Goal: Task Accomplishment & Management: Use online tool/utility

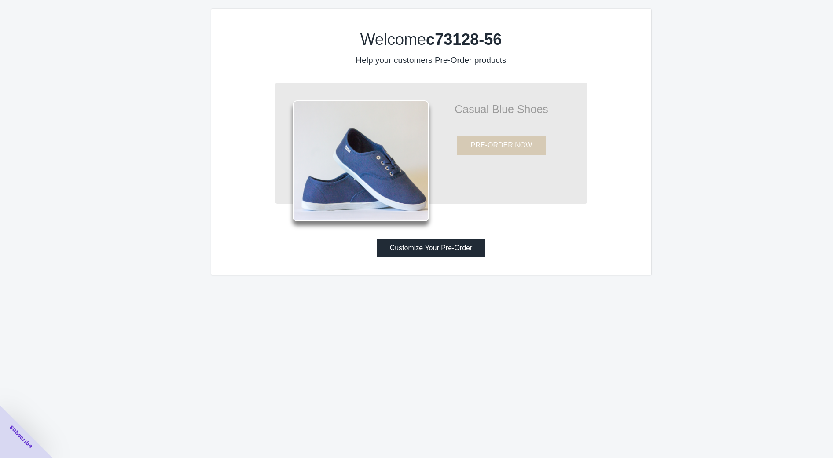
click at [419, 253] on button "Customize Your Pre-Order" at bounding box center [431, 248] width 109 height 18
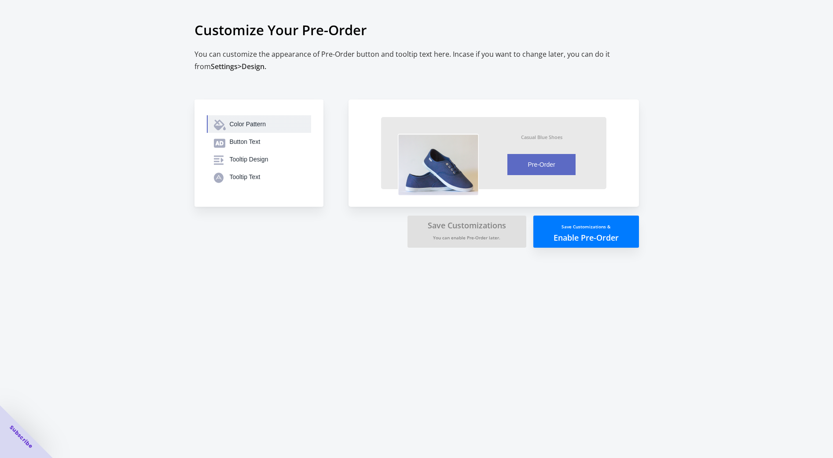
click at [268, 125] on div "Color Pattern" at bounding box center [267, 124] width 74 height 9
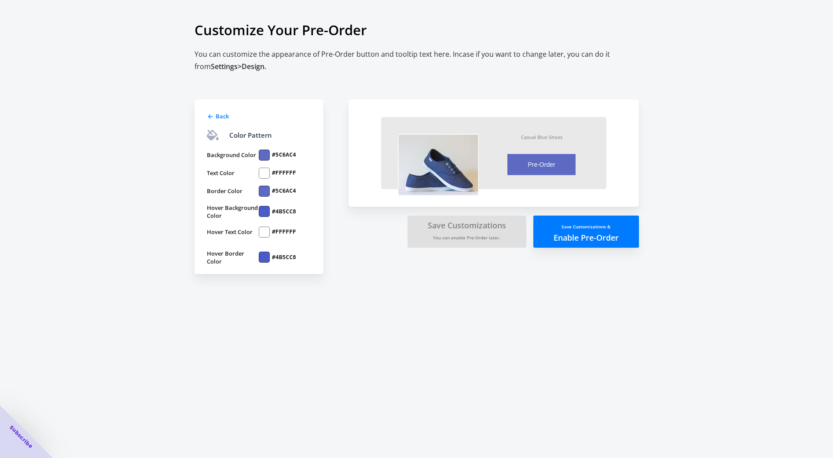
click at [263, 154] on div at bounding box center [264, 155] width 11 height 11
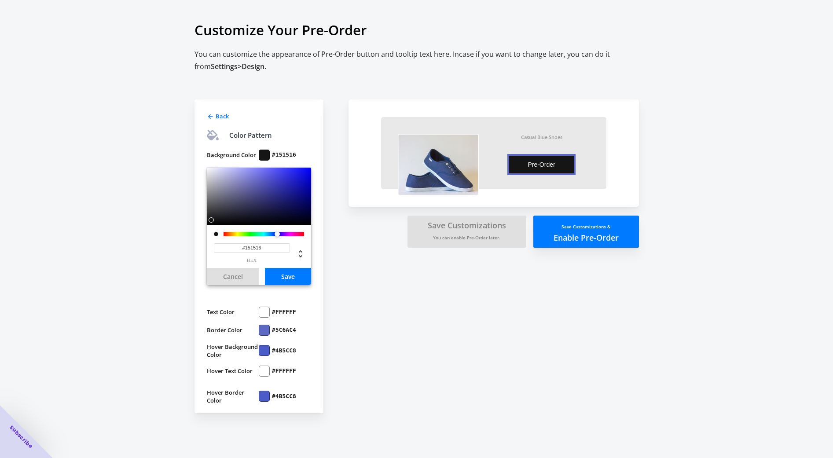
type input "#000000"
drag, startPoint x: 224, startPoint y: 212, endPoint x: 185, endPoint y: 239, distance: 48.3
click at [185, 239] on div "Customize Your Pre-Order You can customize the appearance of Pre-Order button a…" at bounding box center [416, 229] width 833 height 458
click at [293, 279] on button "Save" at bounding box center [288, 276] width 46 height 17
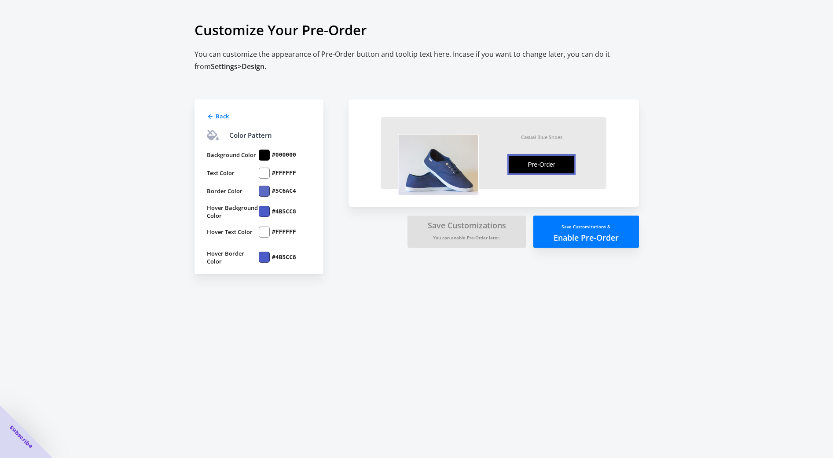
click at [264, 189] on div at bounding box center [264, 191] width 11 height 11
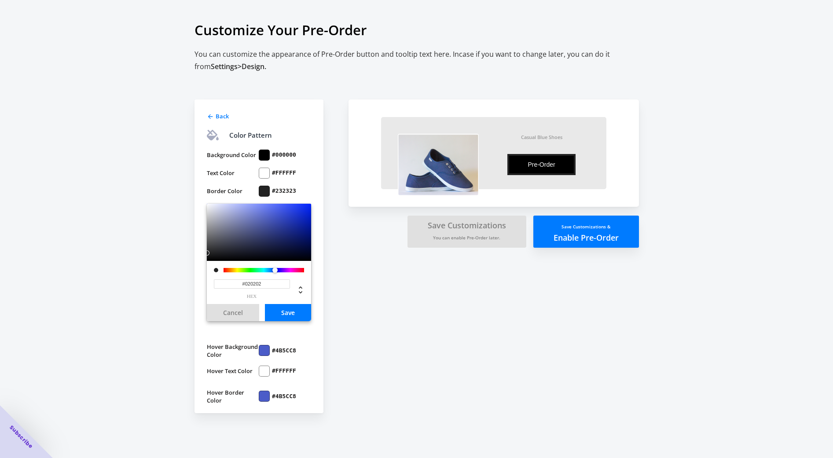
type input "#000000"
drag, startPoint x: 230, startPoint y: 240, endPoint x: 174, endPoint y: 273, distance: 64.5
click at [174, 273] on div "Customize Your Pre-Order You can customize the appearance of Pre-Order button a…" at bounding box center [416, 229] width 833 height 458
click at [298, 306] on button "Save" at bounding box center [288, 312] width 46 height 17
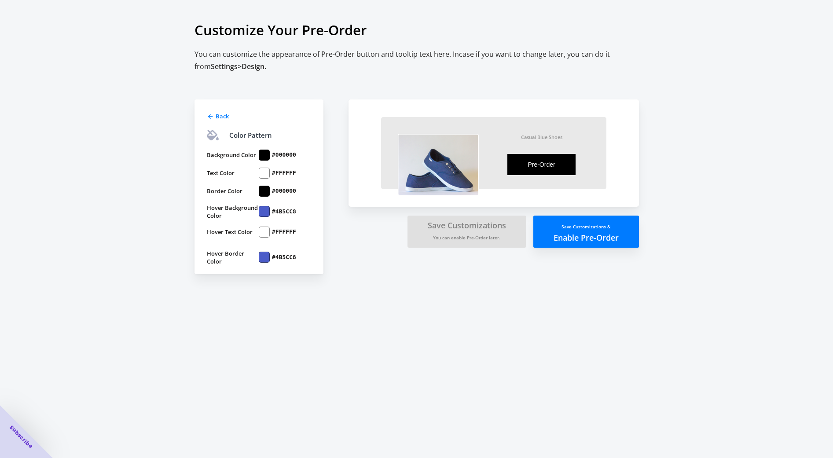
click at [263, 209] on div at bounding box center [264, 211] width 11 height 11
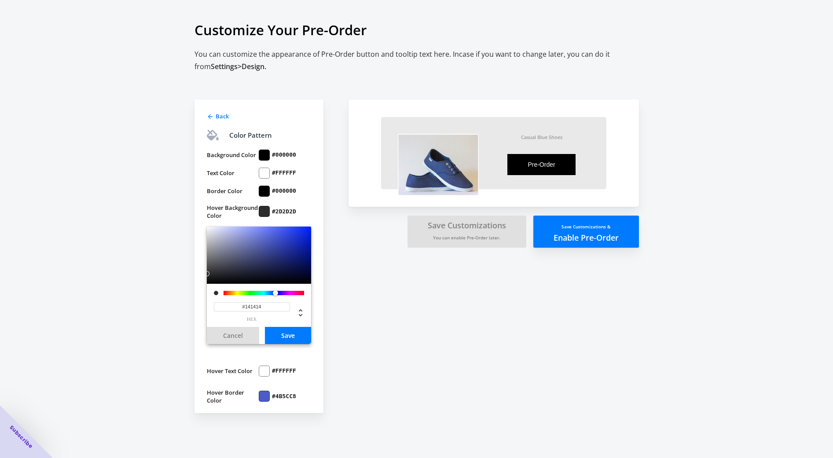
type input "#000000"
drag, startPoint x: 232, startPoint y: 262, endPoint x: 157, endPoint y: 302, distance: 84.6
click at [157, 302] on div "Customize Your Pre-Order You can customize the appearance of Pre-Order button a…" at bounding box center [416, 229] width 833 height 458
click at [293, 333] on button "Save" at bounding box center [288, 335] width 46 height 17
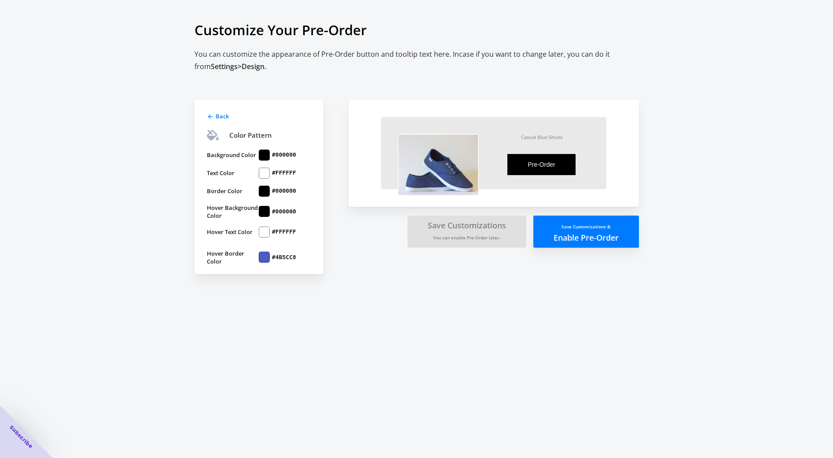
click at [260, 257] on div at bounding box center [264, 257] width 11 height 11
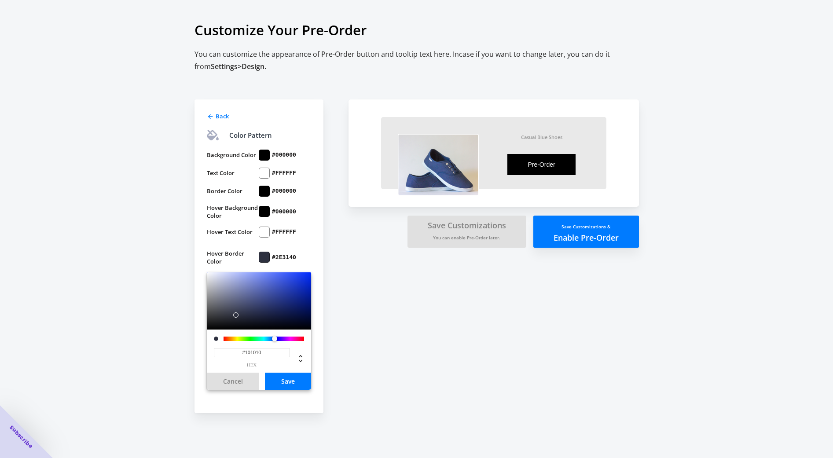
type input "#000000"
drag, startPoint x: 252, startPoint y: 308, endPoint x: 149, endPoint y: 351, distance: 111.9
click at [149, 351] on div "Customize Your Pre-Order You can customize the appearance of Pre-Order button a…" at bounding box center [416, 229] width 833 height 458
click at [287, 378] on button "Save" at bounding box center [288, 381] width 46 height 17
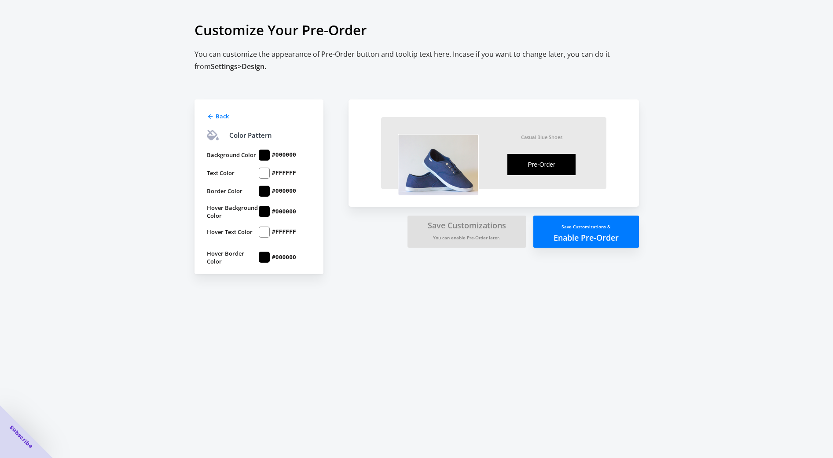
click at [221, 116] on span "Back" at bounding box center [222, 116] width 13 height 8
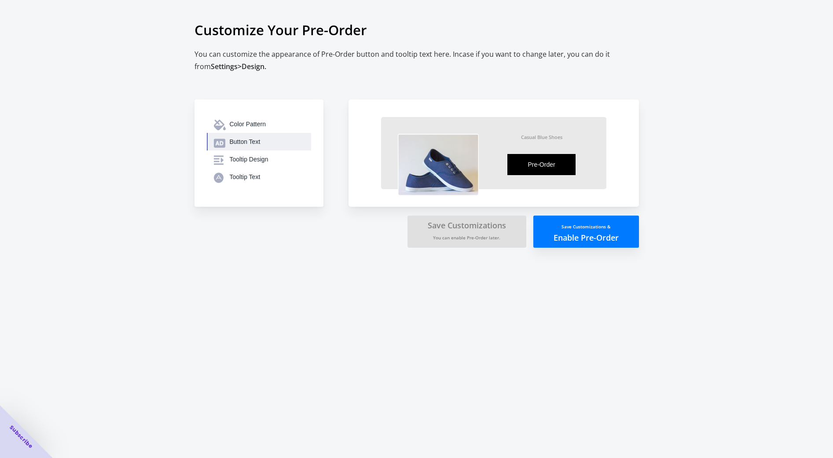
click at [249, 140] on div "Button Text" at bounding box center [267, 141] width 74 height 9
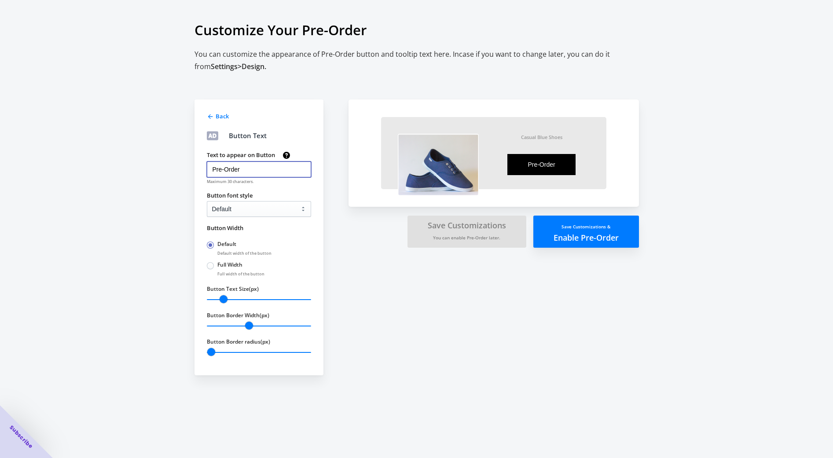
click at [253, 169] on input "Pre-Order" at bounding box center [259, 169] width 104 height 16
type input "DROPS [DATE]"
click at [244, 211] on select "Default Arial Times New Roman Courier Sans Serif" at bounding box center [259, 209] width 104 height 16
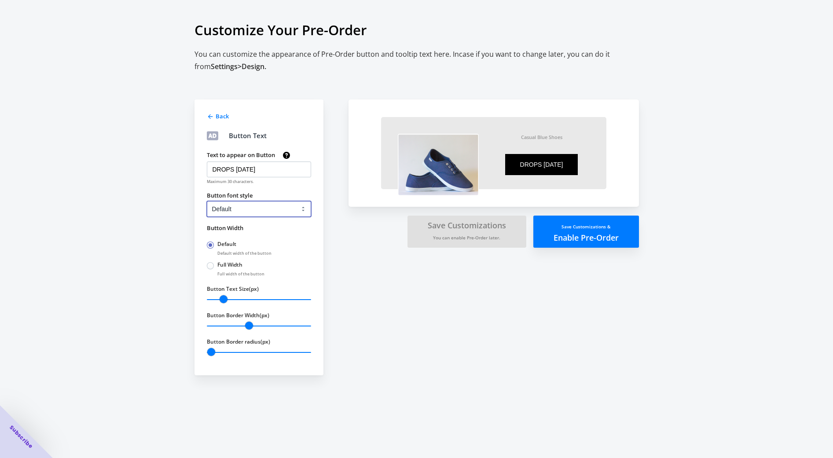
click at [244, 211] on select "Default Arial Times New Roman Courier Sans Serif" at bounding box center [259, 209] width 104 height 16
click at [223, 118] on span "Back" at bounding box center [222, 116] width 13 height 8
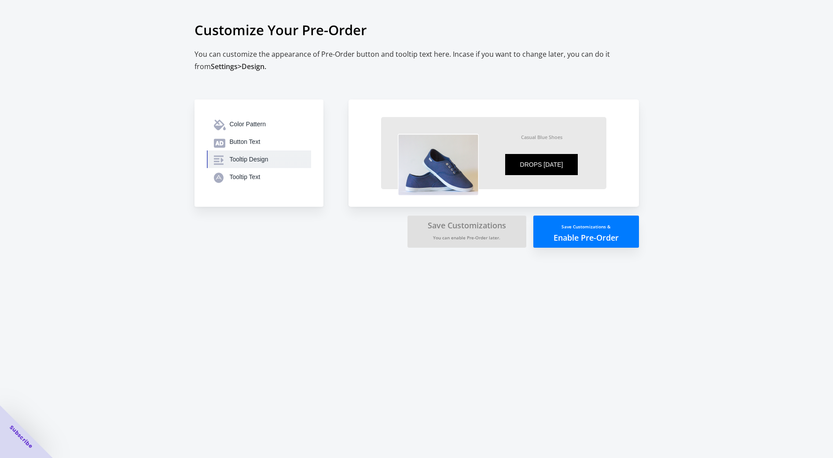
click at [253, 162] on div "Tooltip Design" at bounding box center [267, 159] width 74 height 9
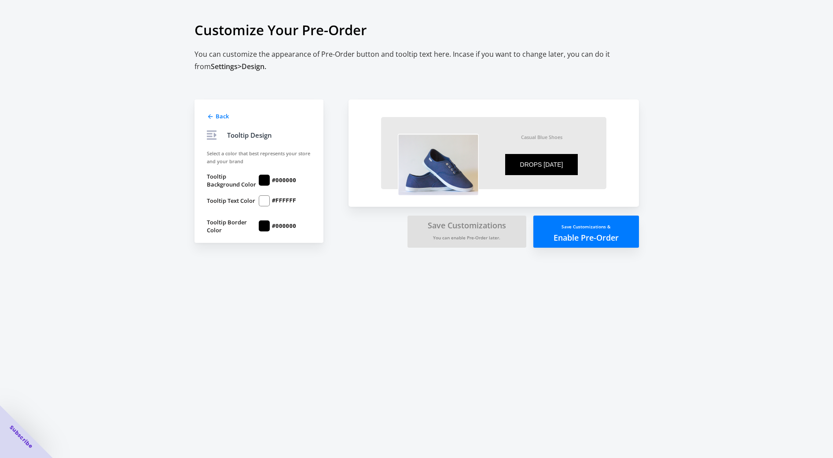
click at [209, 117] on icon at bounding box center [210, 116] width 5 height 5
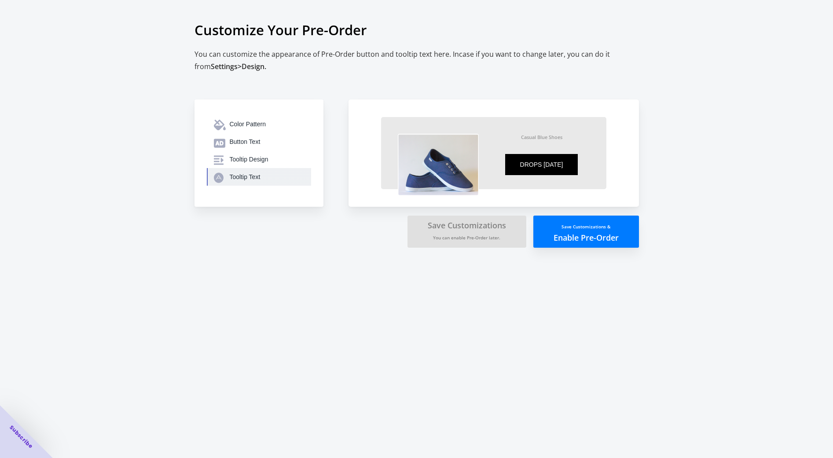
click at [238, 178] on div "Tooltip Text" at bounding box center [267, 176] width 74 height 9
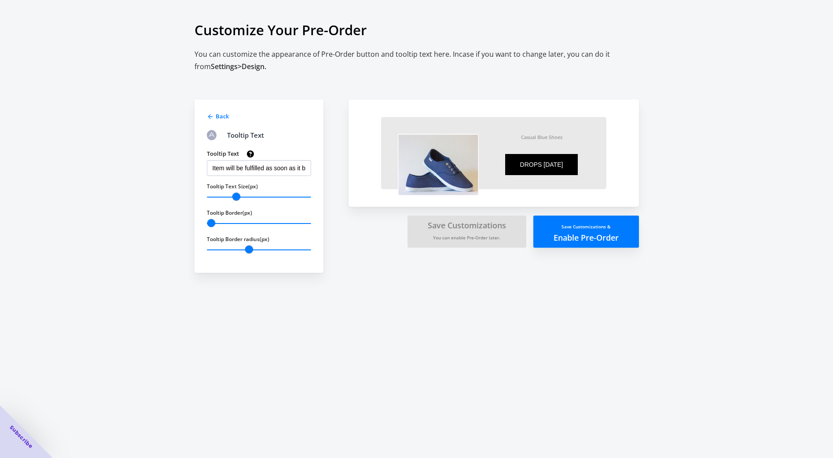
click at [205, 114] on div "Back" at bounding box center [258, 115] width 106 height 11
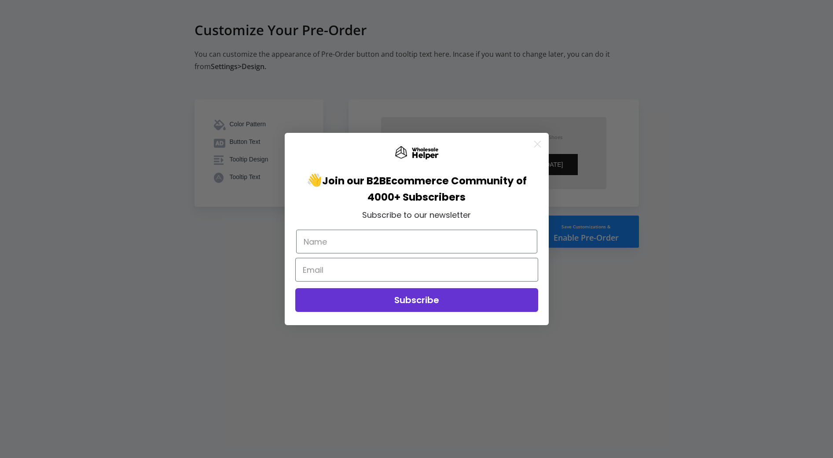
click at [539, 142] on icon "Close dialog" at bounding box center [537, 144] width 6 height 6
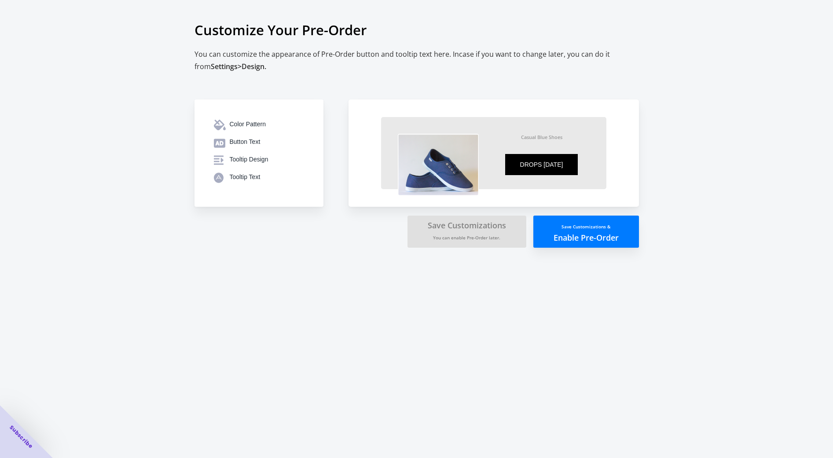
click at [577, 239] on button "Save Customizations & Enable Pre-Order" at bounding box center [586, 232] width 106 height 32
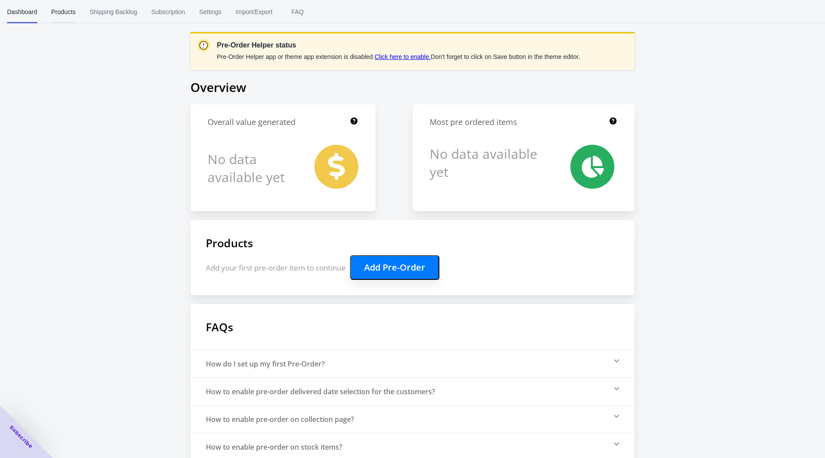
click at [62, 14] on span "Products" at bounding box center [63, 11] width 24 height 23
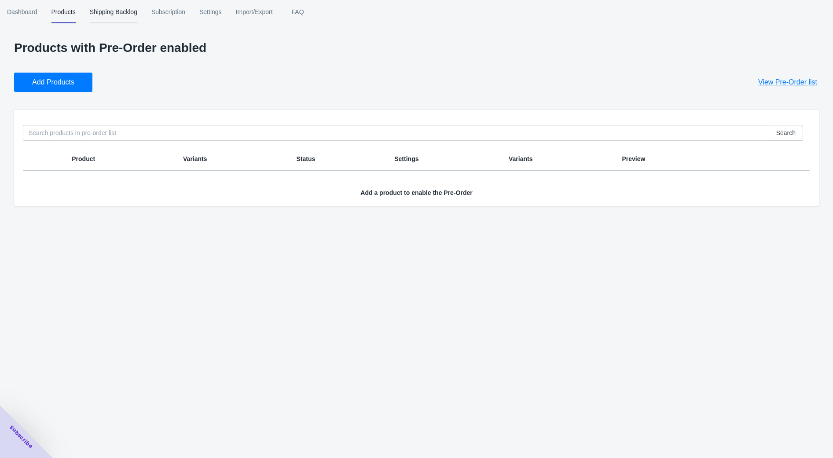
click at [112, 11] on span "Shipping Backlog" at bounding box center [114, 11] width 48 height 23
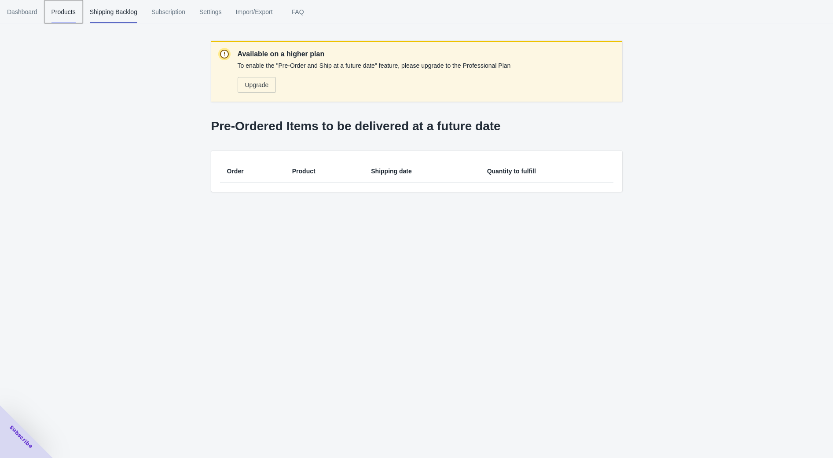
click at [59, 13] on span "Products" at bounding box center [63, 11] width 24 height 23
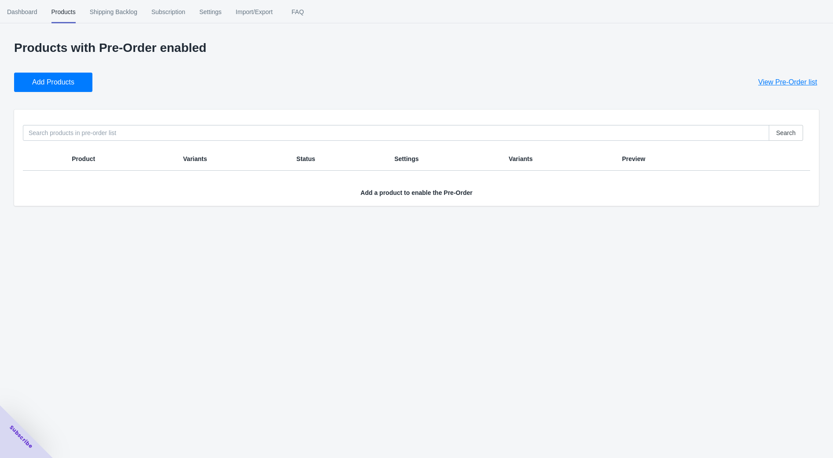
click at [74, 80] on button "Add Products" at bounding box center [53, 82] width 78 height 19
click at [111, 17] on span "Shipping Backlog" at bounding box center [114, 11] width 48 height 23
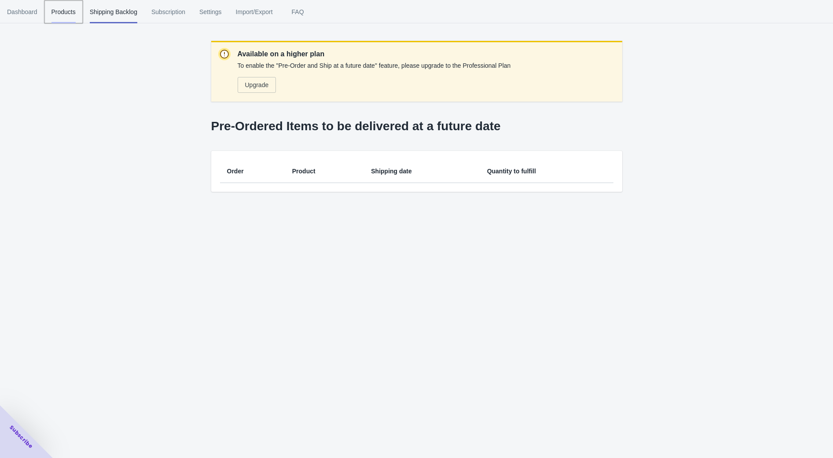
click at [64, 18] on span "Products" at bounding box center [63, 11] width 24 height 23
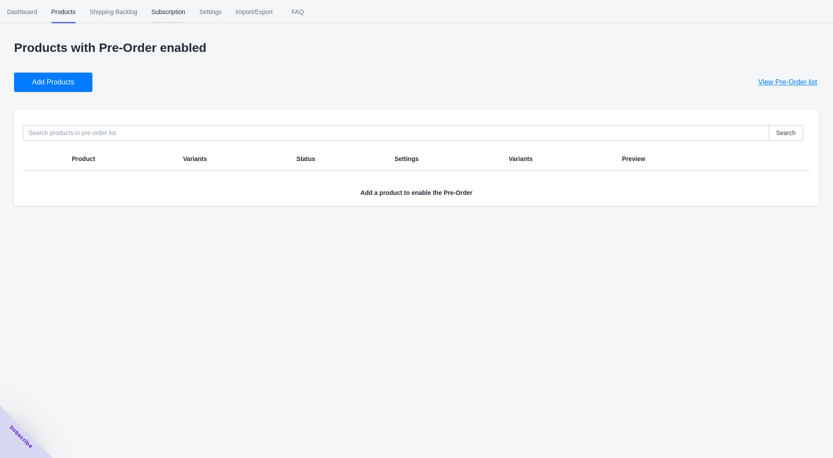
click at [170, 9] on span "Subscription" at bounding box center [168, 11] width 34 height 23
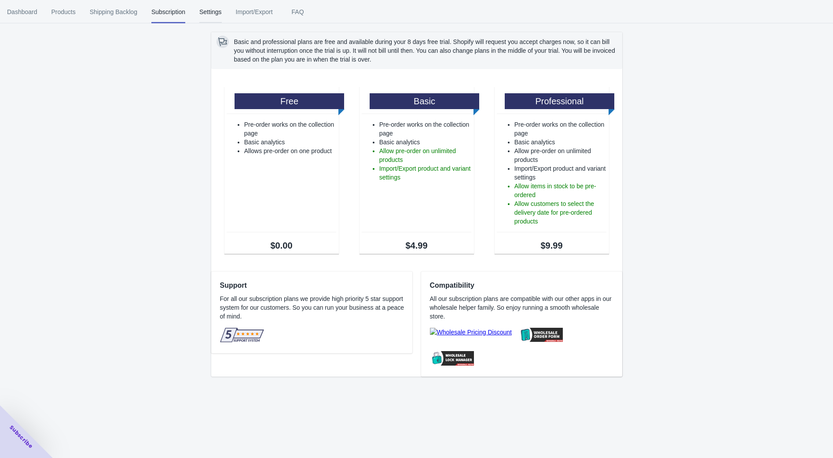
click at [209, 12] on span "Settings" at bounding box center [210, 11] width 22 height 23
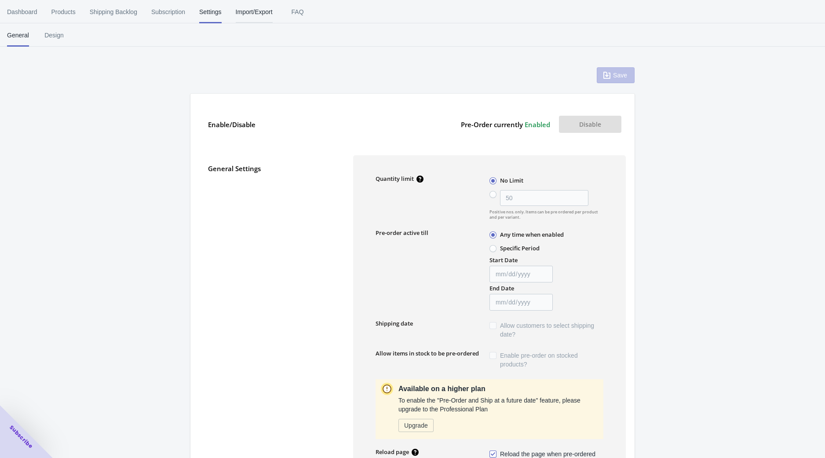
click at [241, 11] on span "Import/Export" at bounding box center [254, 11] width 37 height 23
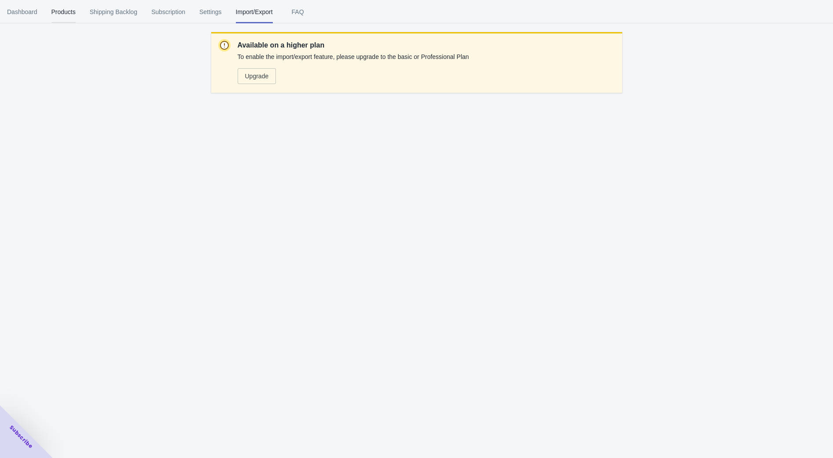
click at [69, 18] on span "Products" at bounding box center [63, 11] width 24 height 23
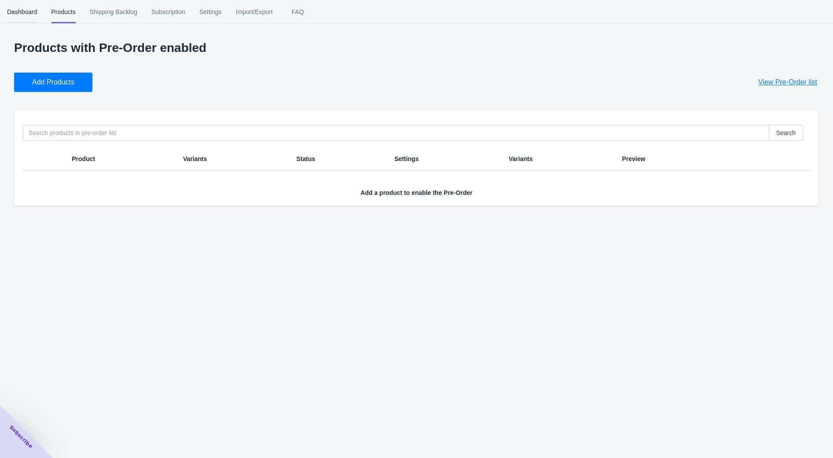
click at [23, 15] on span "Dashboard" at bounding box center [22, 11] width 30 height 23
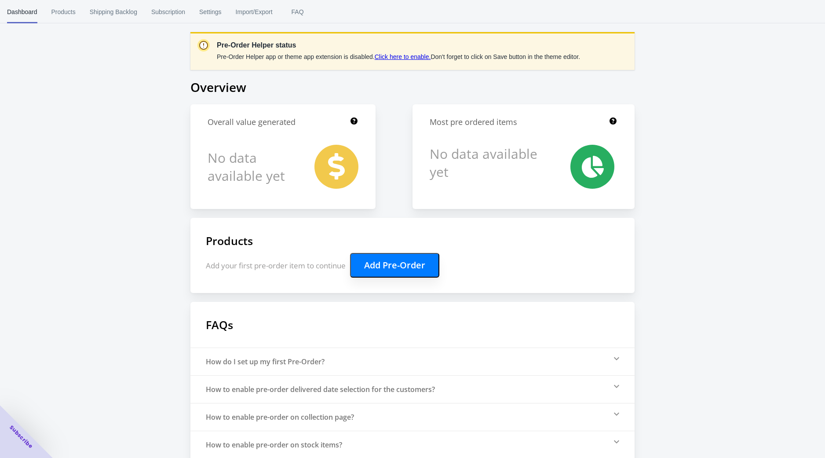
scroll to position [36, 0]
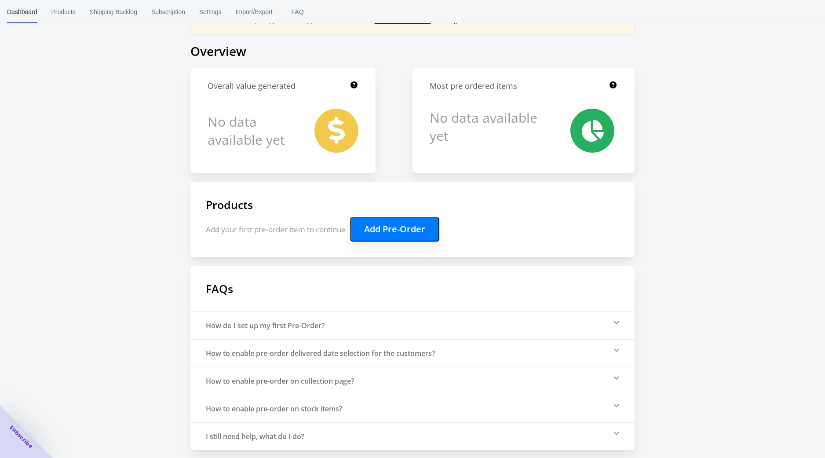
click at [388, 235] on button "Add Pre-Order" at bounding box center [394, 229] width 89 height 25
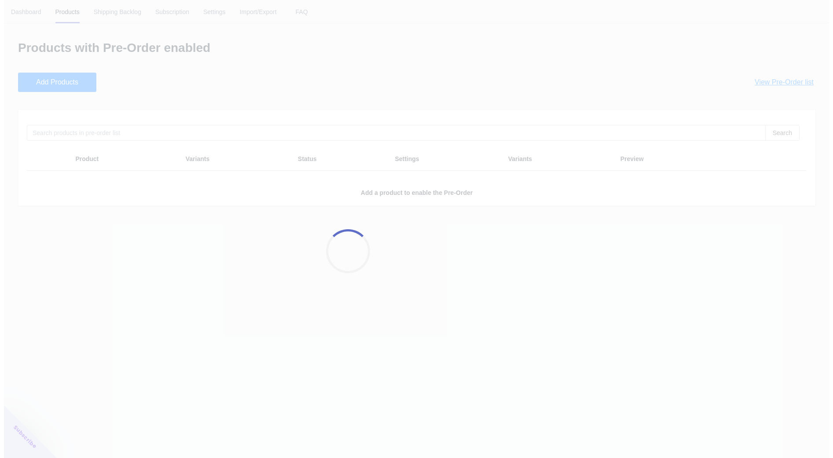
scroll to position [0, 0]
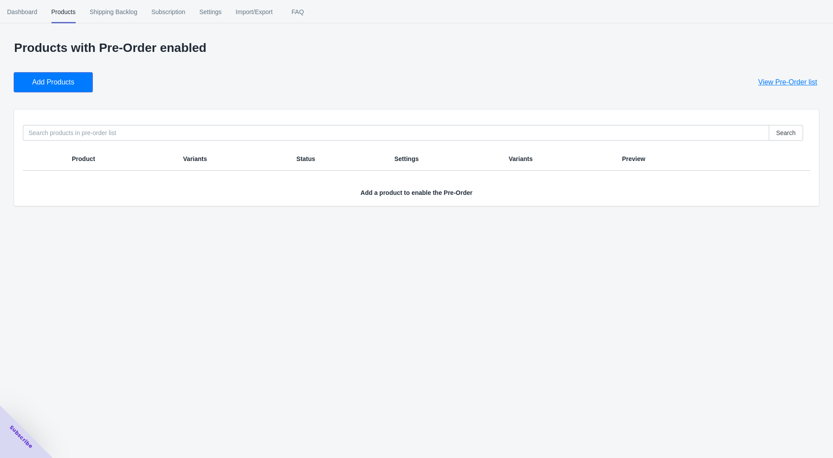
click at [65, 87] on button "Add Products" at bounding box center [53, 82] width 78 height 19
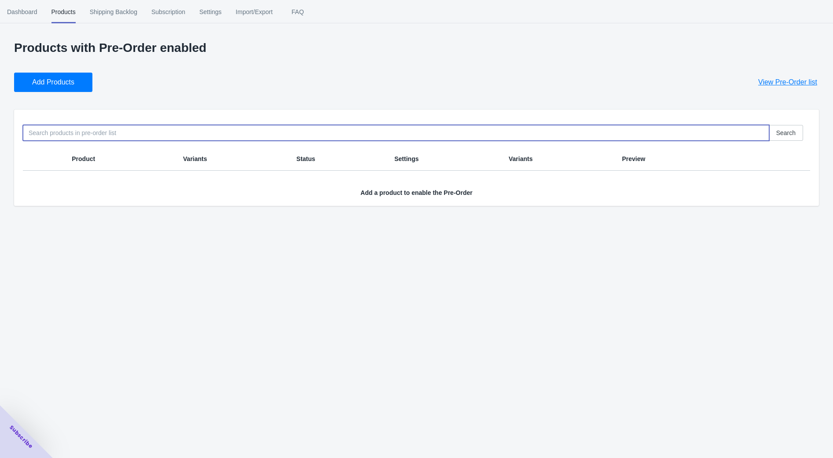
click at [93, 132] on input at bounding box center [396, 133] width 746 height 16
click at [71, 78] on span "Add Products" at bounding box center [53, 82] width 42 height 9
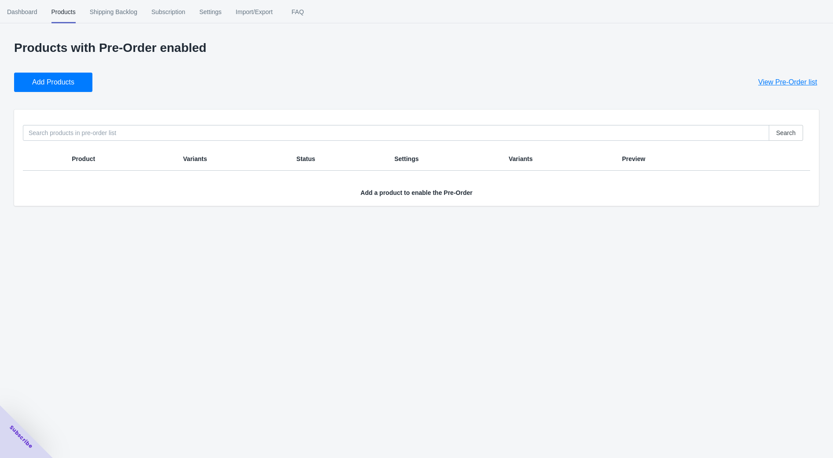
click at [73, 80] on span "Add Products" at bounding box center [53, 82] width 42 height 9
click at [213, 14] on span "Settings" at bounding box center [210, 11] width 22 height 23
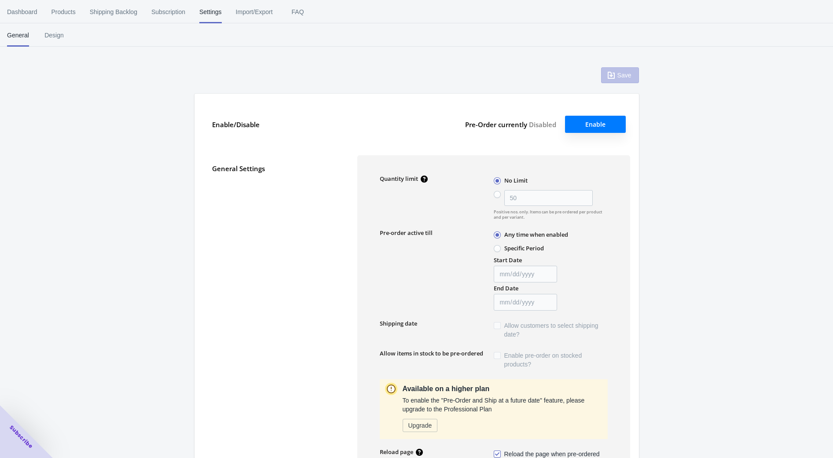
type input "50"
type textarea "Inventory level is <qty>. Some of the items will be pre-ordered."
type textarea "Only <qty> items left in stock."
type textarea "A maximum of <qty> products can be pre ordered."
click at [172, 13] on span "Subscription" at bounding box center [168, 11] width 34 height 23
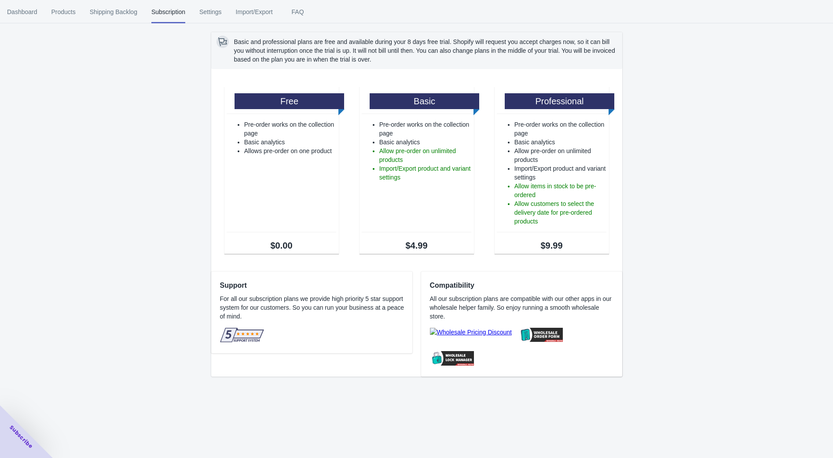
click at [110, 142] on div "Basic and professional plans are free and available during your 8 days free tri…" at bounding box center [416, 192] width 833 height 385
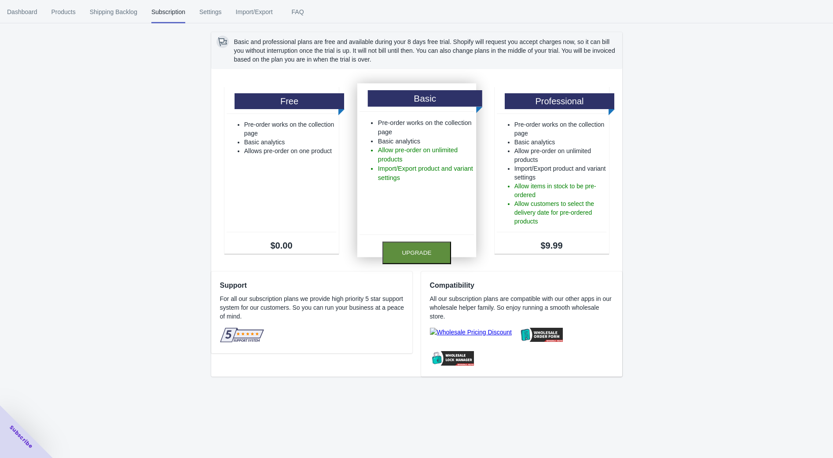
click at [417, 258] on button "Upgrade" at bounding box center [416, 253] width 69 height 22
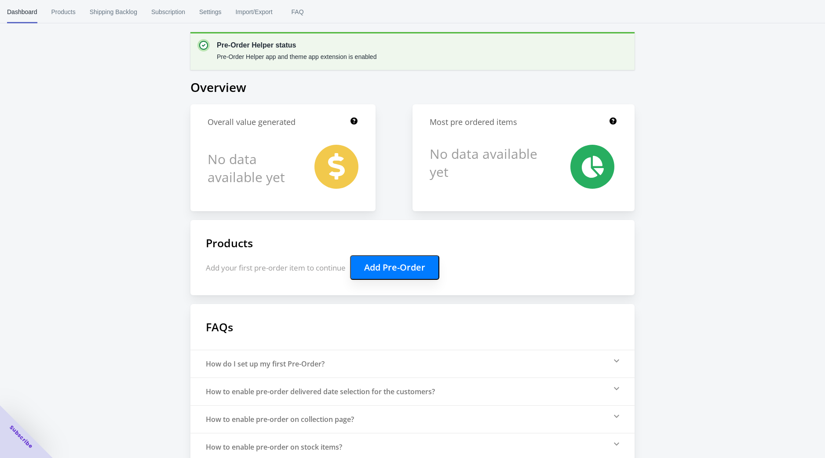
click at [410, 262] on button "Add Pre-Order" at bounding box center [394, 267] width 89 height 25
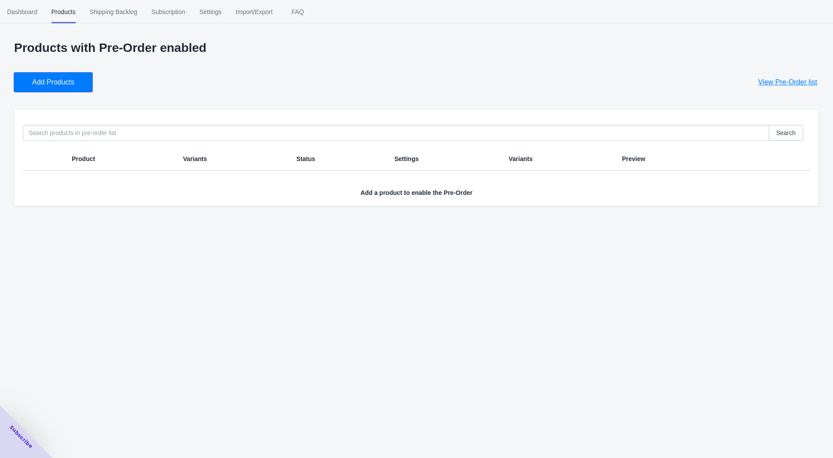
click at [58, 80] on span "Add Products" at bounding box center [53, 82] width 42 height 9
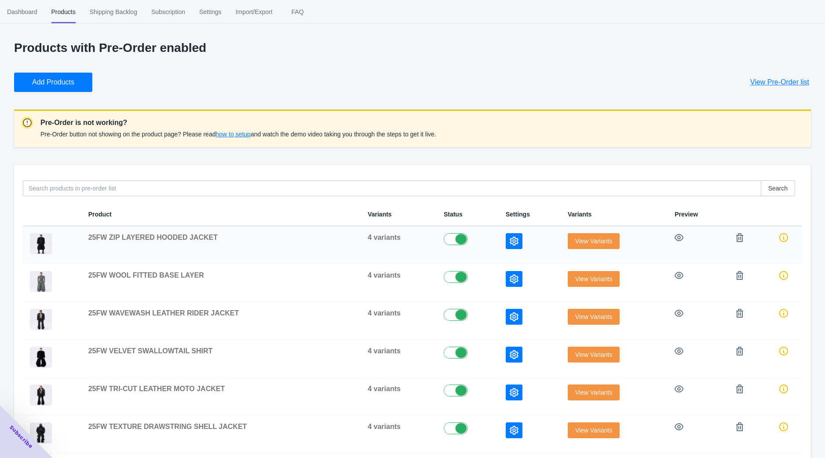
click at [592, 242] on span "View Variants" at bounding box center [594, 241] width 37 height 7
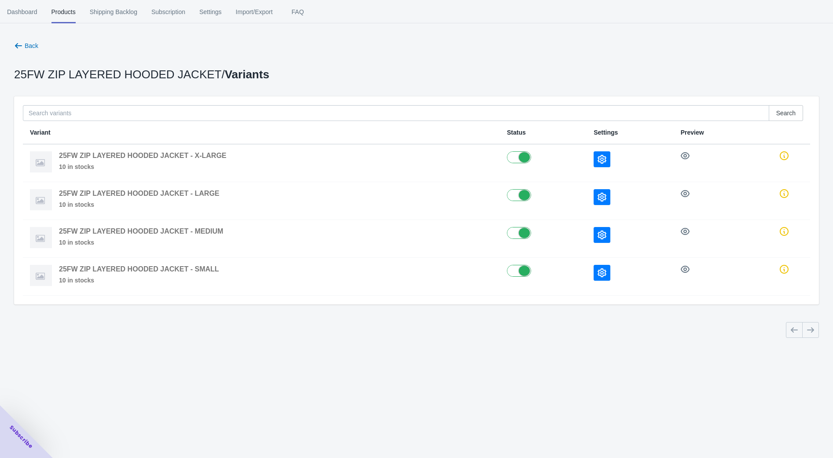
click at [139, 73] on p "25FW ZIP LAYERED HOODED JACKET / Variants" at bounding box center [141, 74] width 255 height 9
click at [19, 45] on icon "button" at bounding box center [18, 45] width 7 height 5
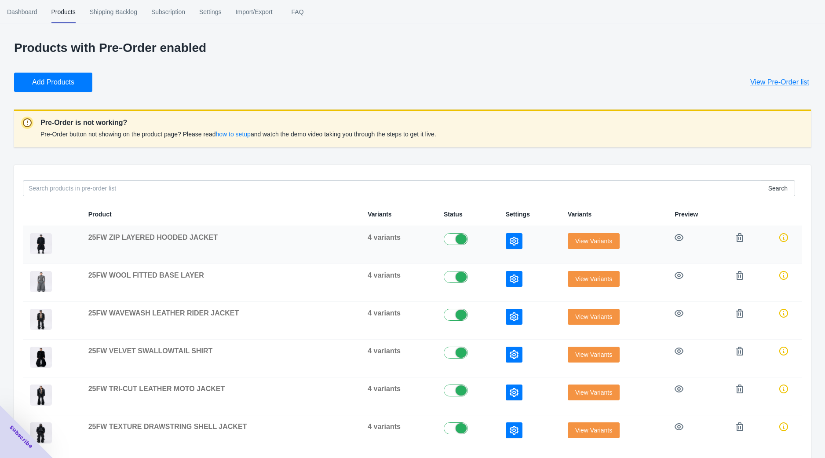
click at [202, 237] on span "25FW ZIP LAYERED HOODED JACKET" at bounding box center [152, 237] width 129 height 7
drag, startPoint x: 202, startPoint y: 237, endPoint x: 94, endPoint y: 234, distance: 107.4
click at [94, 234] on span "25FW ZIP LAYERED HOODED JACKET" at bounding box center [152, 237] width 129 height 7
copy span "25FW ZIP LAYERED HOODED JACKET"
click at [482, 160] on div "Products with Pre-Order enabled Add Products View Pre-Order list Pre-Order is n…" at bounding box center [412, 344] width 797 height 606
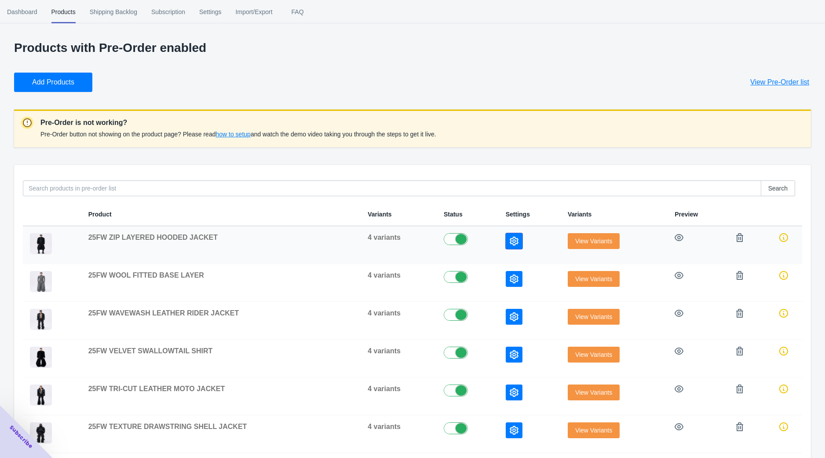
click at [510, 241] on icon "button" at bounding box center [514, 241] width 9 height 9
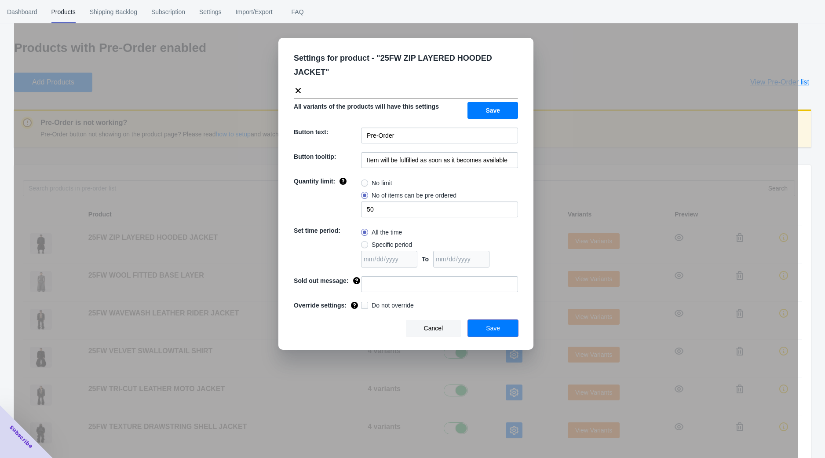
click at [499, 325] on span "Save" at bounding box center [493, 328] width 14 height 7
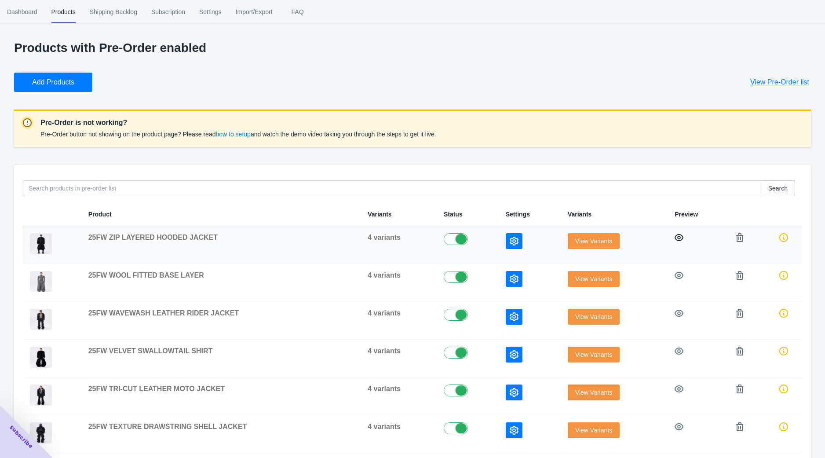
click at [676, 237] on icon "button" at bounding box center [679, 237] width 9 height 7
click at [235, 136] on span "how to setup" at bounding box center [233, 134] width 35 height 7
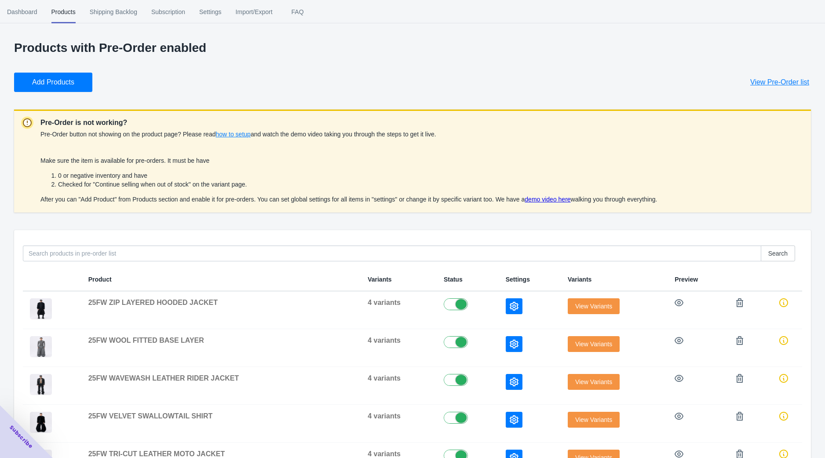
drag, startPoint x: 42, startPoint y: 158, endPoint x: 687, endPoint y: 200, distance: 646.8
click at [687, 200] on div "Pre-Order is not working? Pre-Order button not showing on the product page? Ple…" at bounding box center [412, 161] width 797 height 103
copy span "Make sure the item is available for pre-orders. It must be have 0 or negative i…"
click at [319, 177] on li "0 or negative inventory and have" at bounding box center [358, 175] width 600 height 9
click at [543, 200] on link "demo video here" at bounding box center [548, 199] width 46 height 7
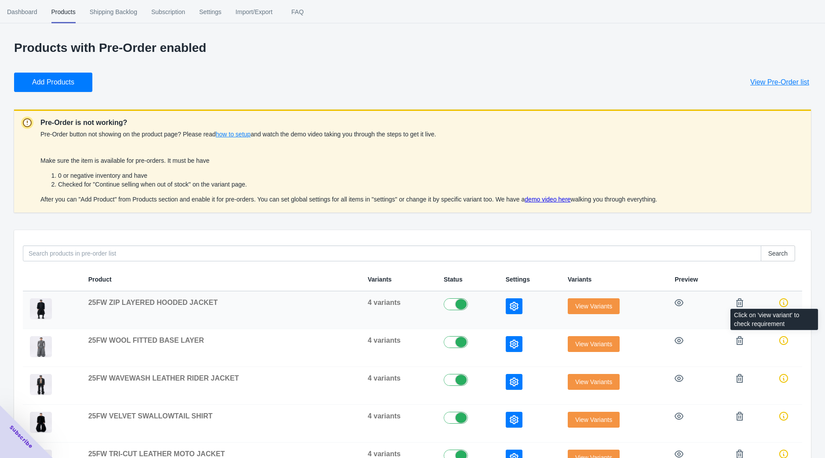
click at [785, 303] on icon at bounding box center [784, 302] width 9 height 9
click at [591, 309] on span "View Variants" at bounding box center [594, 306] width 37 height 7
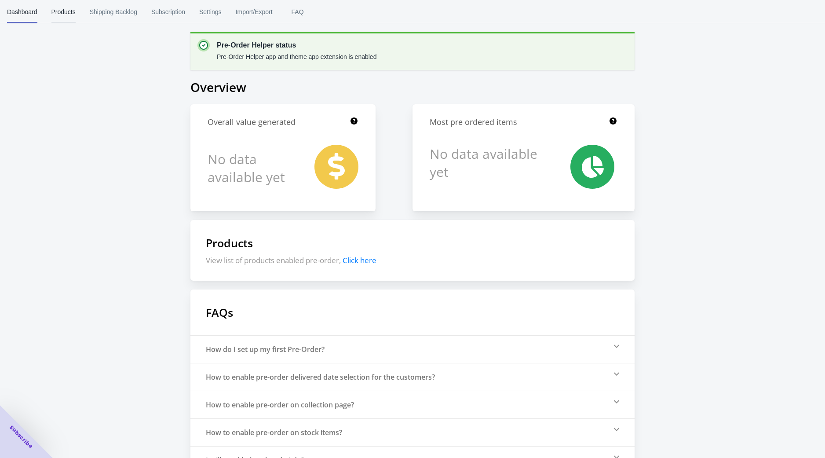
click at [55, 10] on span "Products" at bounding box center [63, 11] width 24 height 23
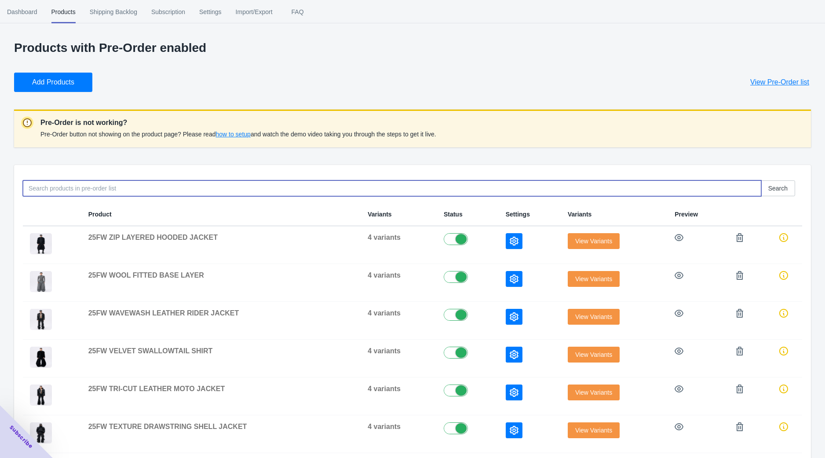
click at [147, 186] on input at bounding box center [392, 188] width 739 height 16
paste input "25FW STUDDED TWISTED DENIM TROUSERS"
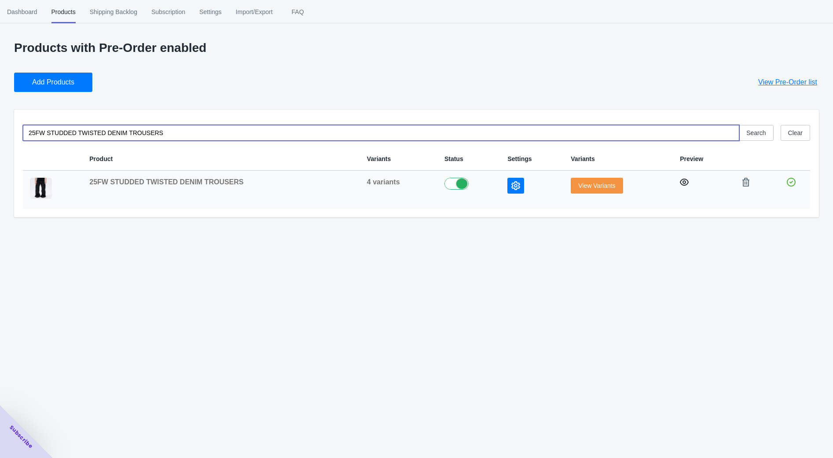
type input "25FW STUDDED TWISTED DENIM TROUSERS"
click at [681, 182] on icon "button" at bounding box center [684, 182] width 9 height 9
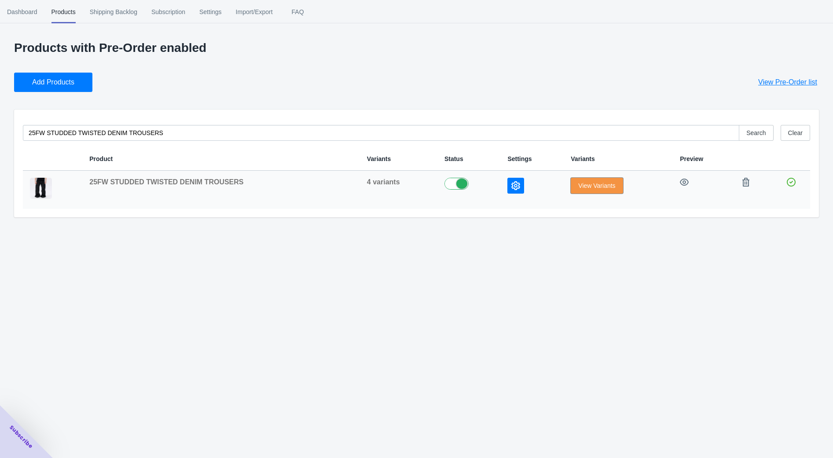
click at [596, 187] on span "View Variants" at bounding box center [596, 185] width 37 height 7
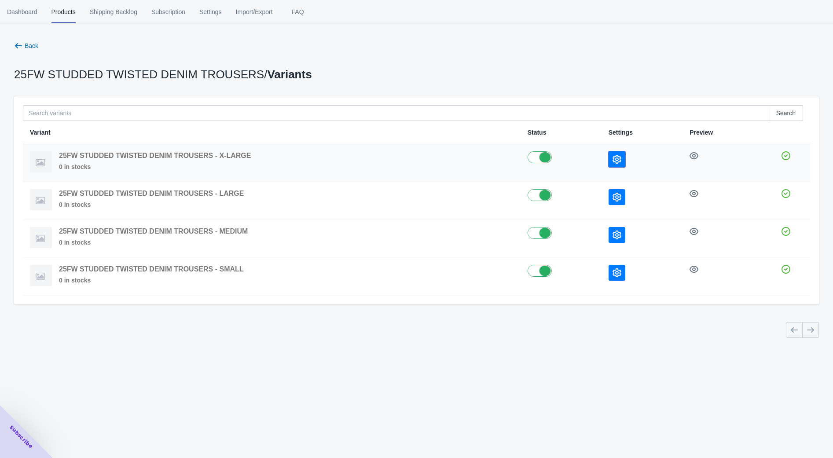
click at [617, 159] on icon "button" at bounding box center [617, 159] width 9 height 9
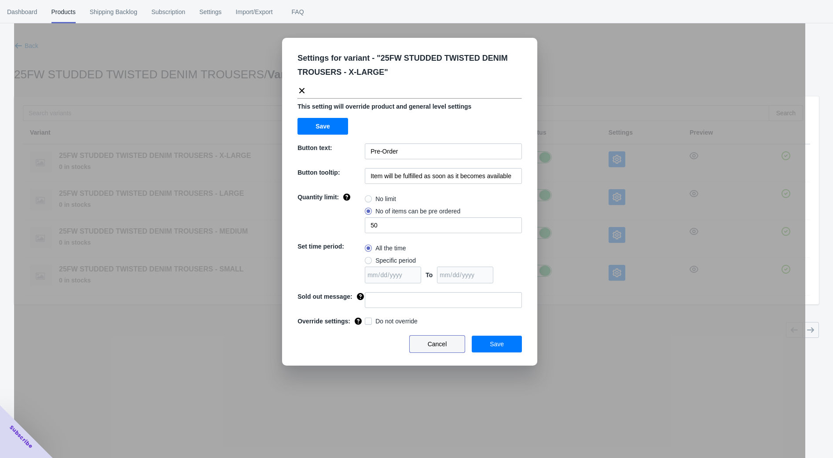
click at [437, 347] on span "Cancel" at bounding box center [437, 344] width 19 height 7
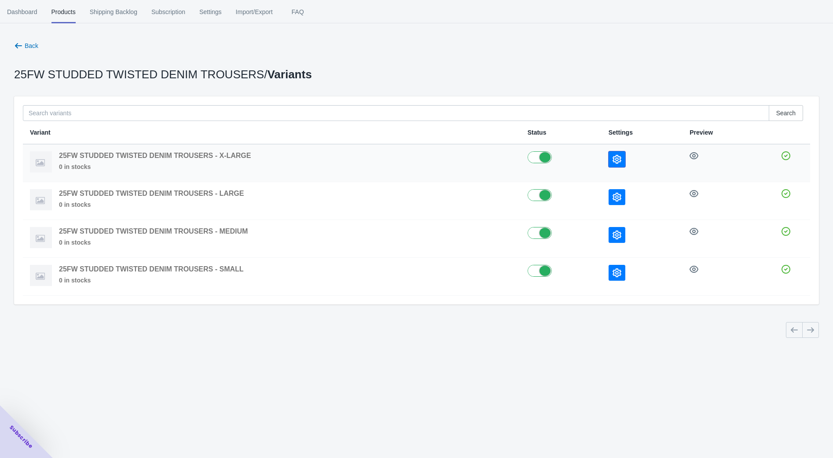
click at [621, 158] on button "button" at bounding box center [617, 159] width 17 height 16
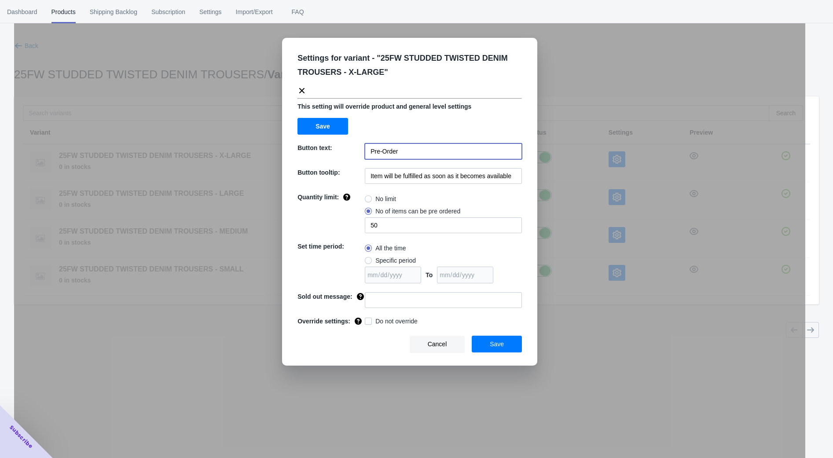
click at [422, 150] on input "Pre-Order" at bounding box center [443, 151] width 157 height 16
type input "d"
type input "DROPS AUG 25"
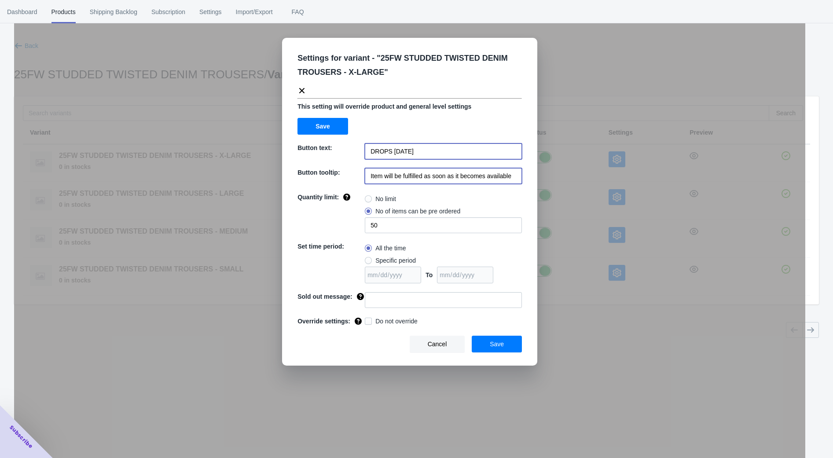
click at [428, 177] on input "Item will be fulfilled as soon as it becomes available" at bounding box center [443, 176] width 157 height 16
click at [498, 346] on span "Save" at bounding box center [497, 344] width 14 height 7
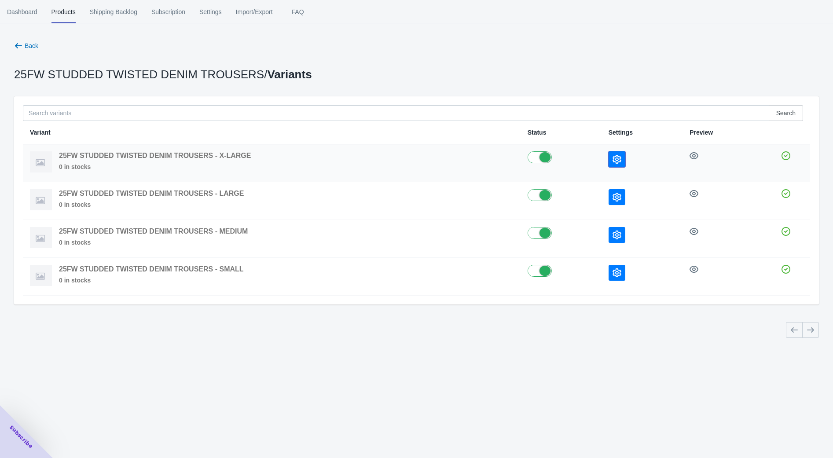
click at [620, 158] on button "button" at bounding box center [617, 159] width 17 height 16
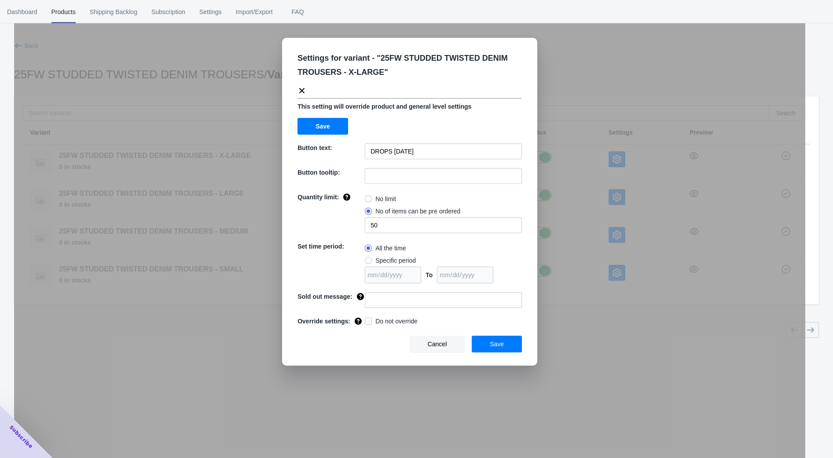
click at [574, 392] on div "Settings for variant - " 25FW STUDDED TWISTED DENIM TROUSERS - X-LARGE " This s…" at bounding box center [409, 251] width 791 height 458
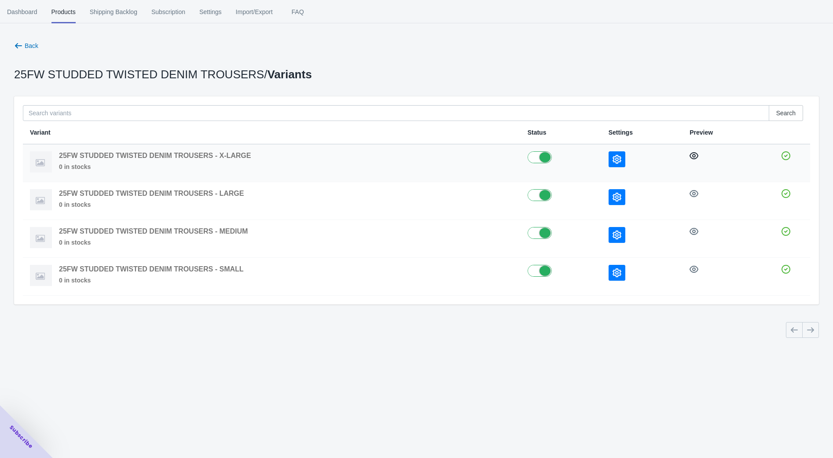
click at [697, 151] on button "button" at bounding box center [694, 156] width 16 height 16
click at [33, 15] on span "Dashboard" at bounding box center [22, 11] width 30 height 23
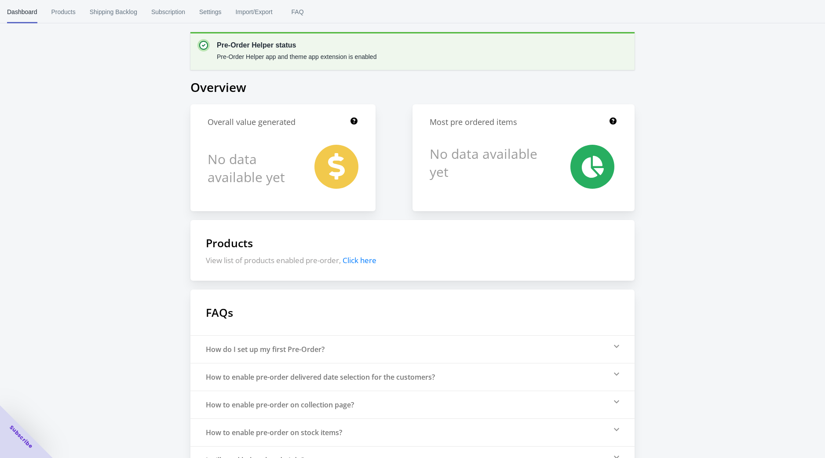
click at [362, 260] on span "Click here" at bounding box center [360, 260] width 34 height 10
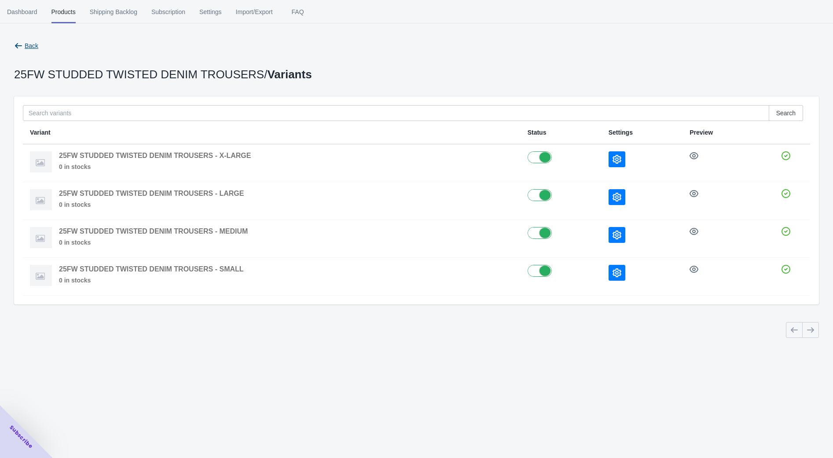
click at [25, 50] on span "Back" at bounding box center [26, 45] width 24 height 9
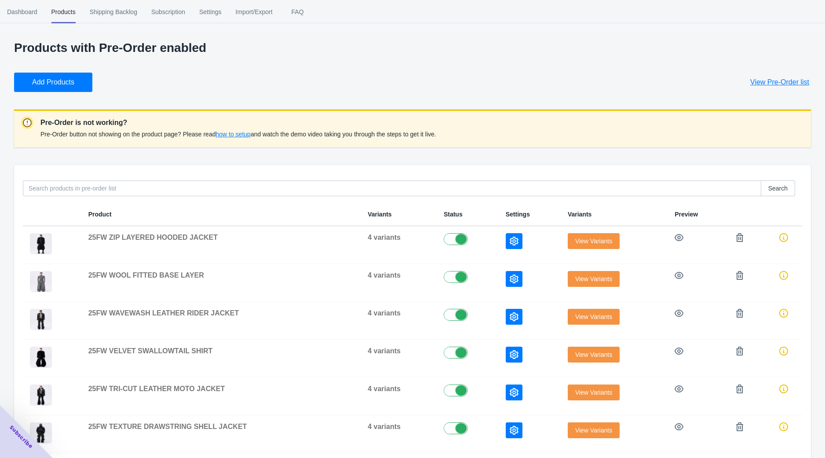
click at [231, 133] on span "how to setup" at bounding box center [233, 134] width 35 height 7
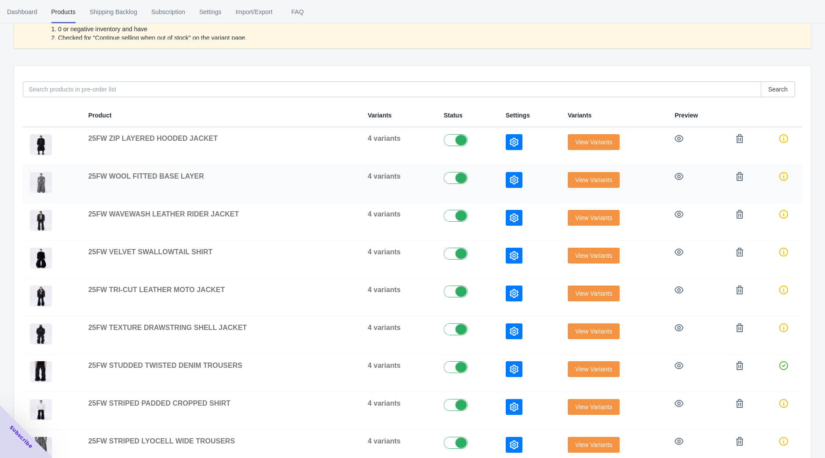
scroll to position [49, 0]
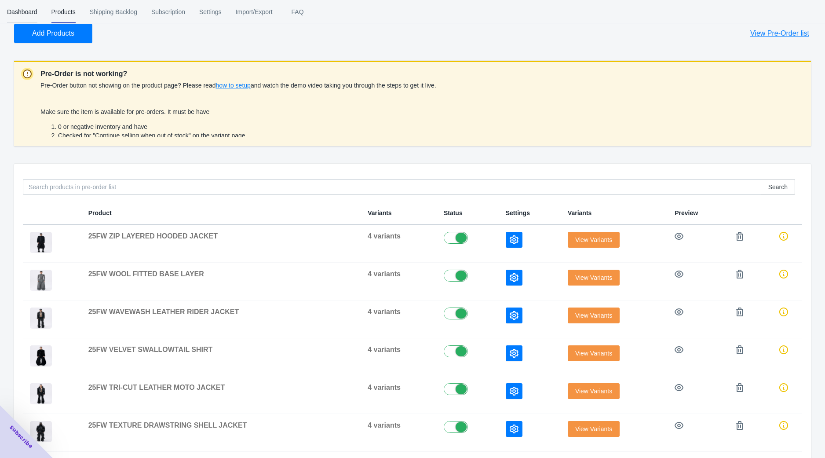
click at [24, 11] on span "Dashboard" at bounding box center [22, 11] width 30 height 23
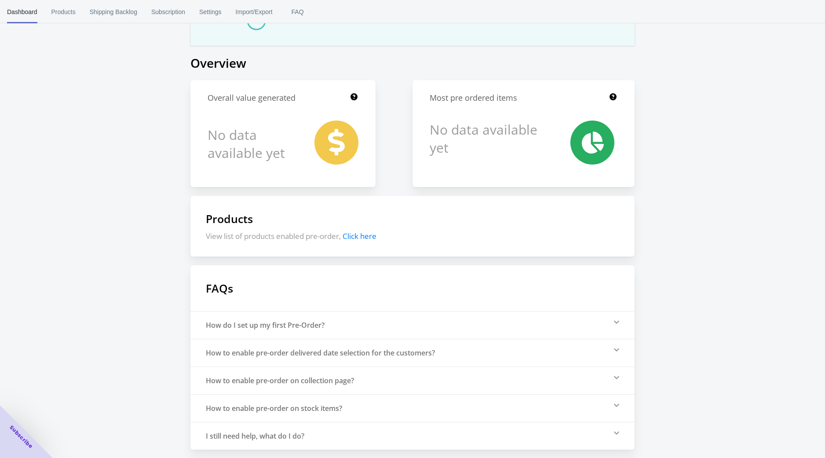
scroll to position [24, 0]
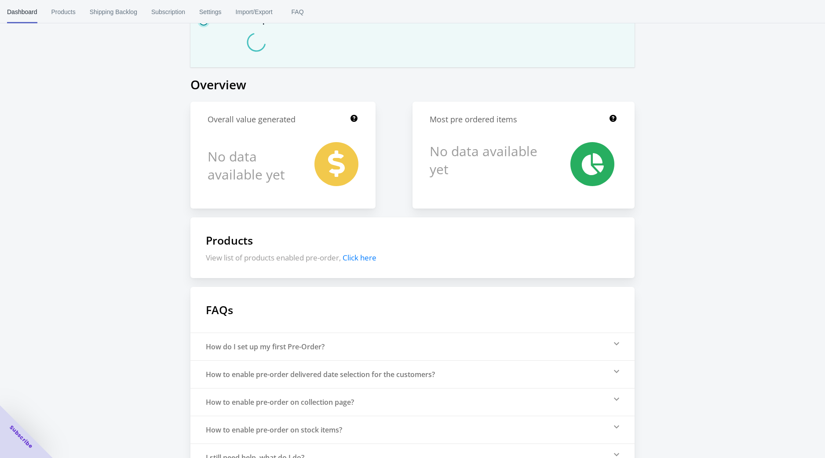
click at [330, 147] on circle at bounding box center [337, 164] width 44 height 44
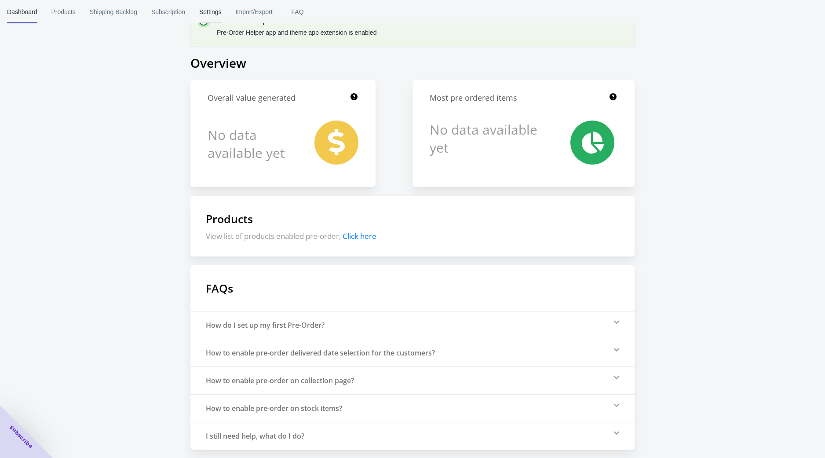
click at [208, 11] on span "Settings" at bounding box center [210, 11] width 22 height 23
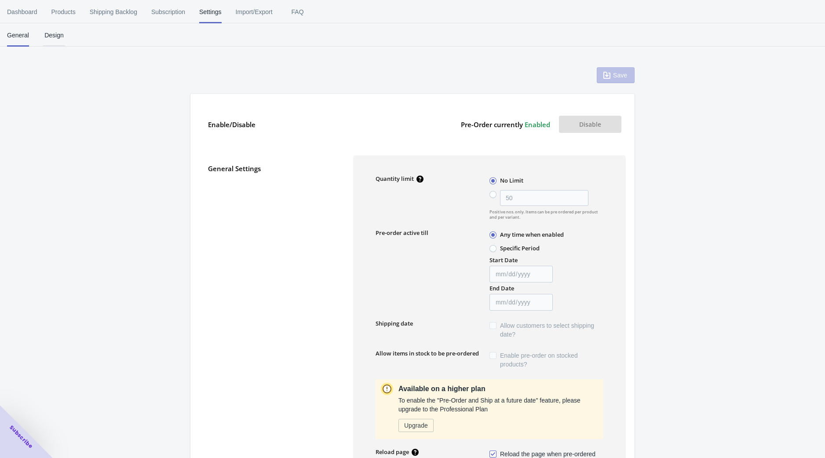
click at [58, 37] on span "Design" at bounding box center [54, 35] width 22 height 23
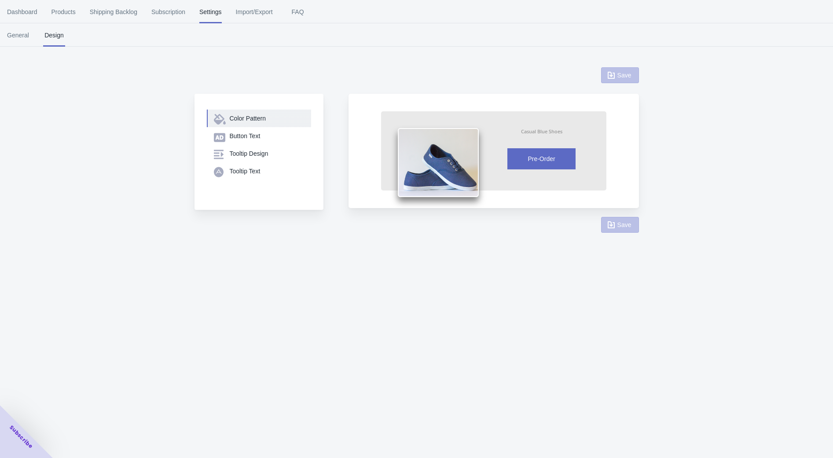
click at [243, 115] on div "Color Pattern" at bounding box center [267, 118] width 74 height 9
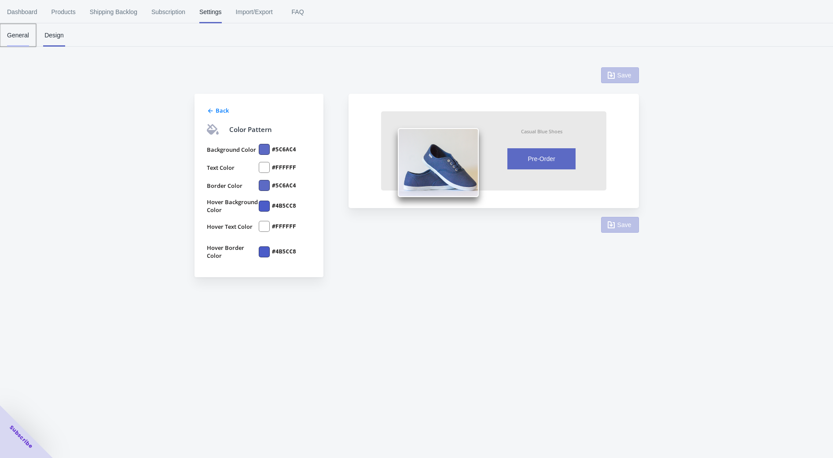
click at [23, 35] on span "General" at bounding box center [18, 35] width 22 height 23
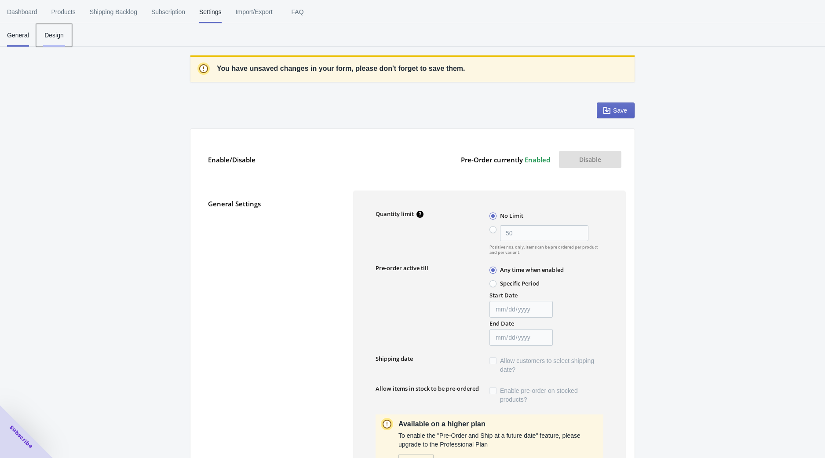
click at [54, 32] on span "Design" at bounding box center [54, 35] width 22 height 23
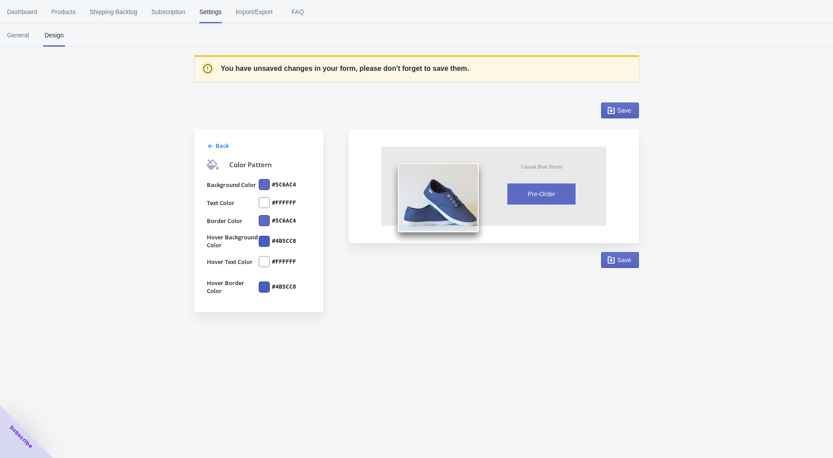
click at [261, 187] on div at bounding box center [264, 184] width 11 height 11
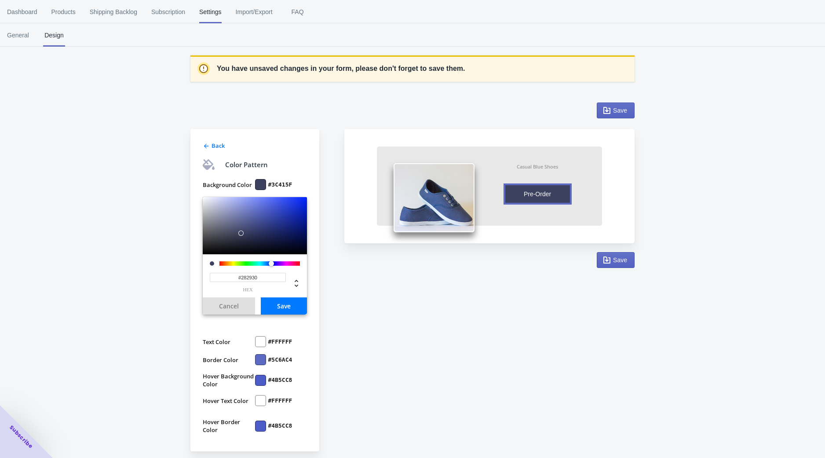
type input "#000000"
drag, startPoint x: 241, startPoint y: 233, endPoint x: 159, endPoint y: 268, distance: 88.5
click at [158, 269] on div "You have unsaved changes in your form, please don't forget to save them. Back C…" at bounding box center [412, 243] width 825 height 440
click at [291, 304] on button "Save" at bounding box center [284, 305] width 46 height 17
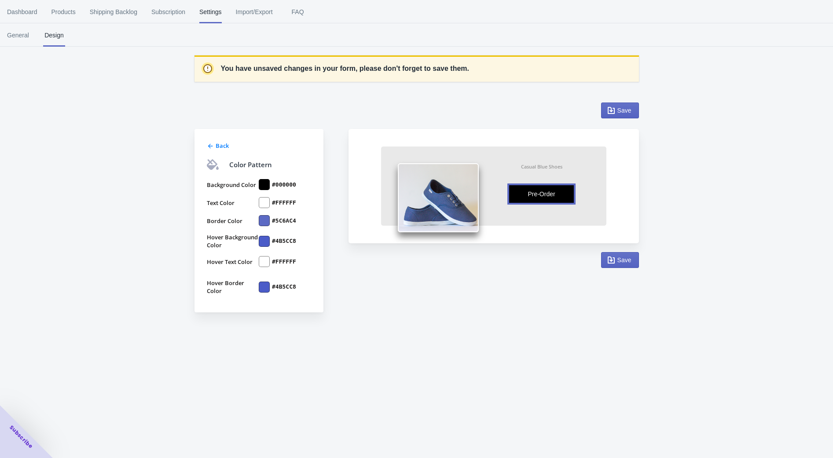
click at [261, 220] on div at bounding box center [264, 220] width 11 height 11
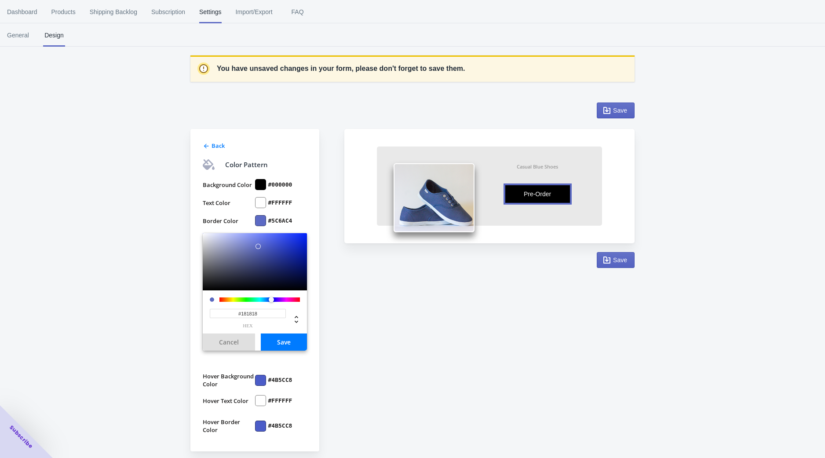
type input "#000000"
drag, startPoint x: 191, startPoint y: 293, endPoint x: 154, endPoint y: 318, distance: 44.1
click at [154, 318] on div "You have unsaved changes in your form, please don't forget to save them. Back C…" at bounding box center [412, 243] width 825 height 440
click at [282, 334] on button "Save" at bounding box center [284, 342] width 46 height 17
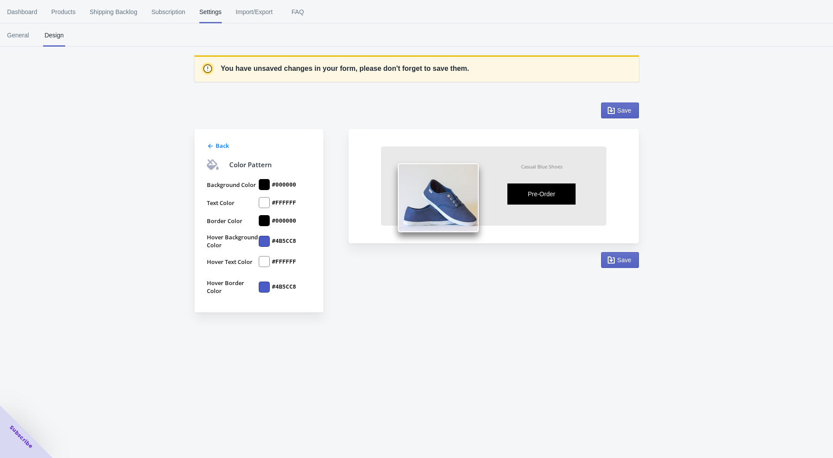
click at [282, 338] on div "Dashboard Products Shipping Backlog Subscription Settings Import/Export FAQ Das…" at bounding box center [416, 229] width 833 height 458
click at [266, 242] on div at bounding box center [264, 241] width 11 height 11
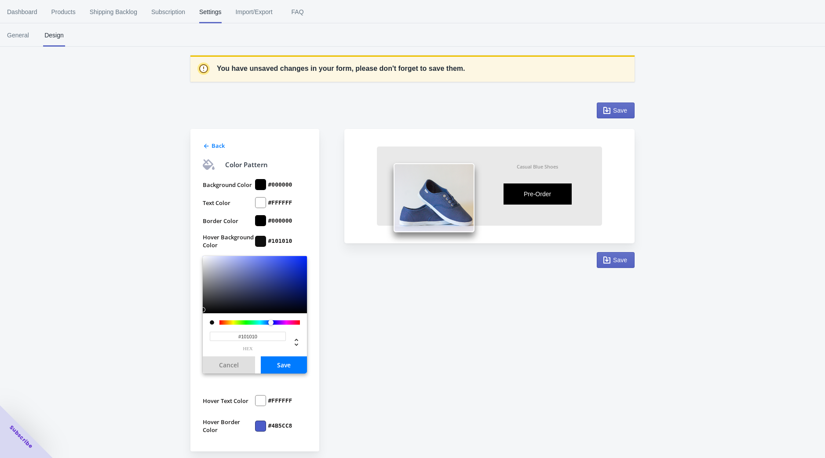
type input "#000000"
drag, startPoint x: 214, startPoint y: 304, endPoint x: 136, endPoint y: 348, distance: 89.3
click at [136, 348] on div "You have unsaved changes in your form, please don't forget to save them. Back C…" at bounding box center [412, 243] width 825 height 440
click at [293, 364] on button "Save" at bounding box center [284, 364] width 46 height 17
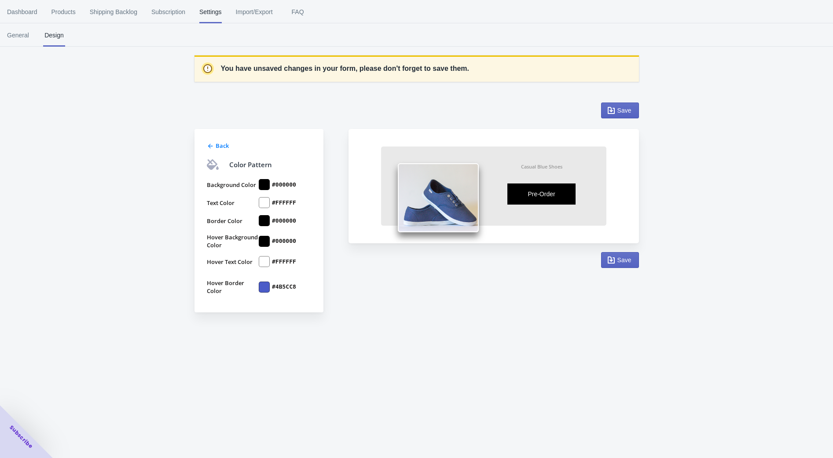
click at [273, 286] on label "#4B5CC8" at bounding box center [284, 287] width 24 height 8
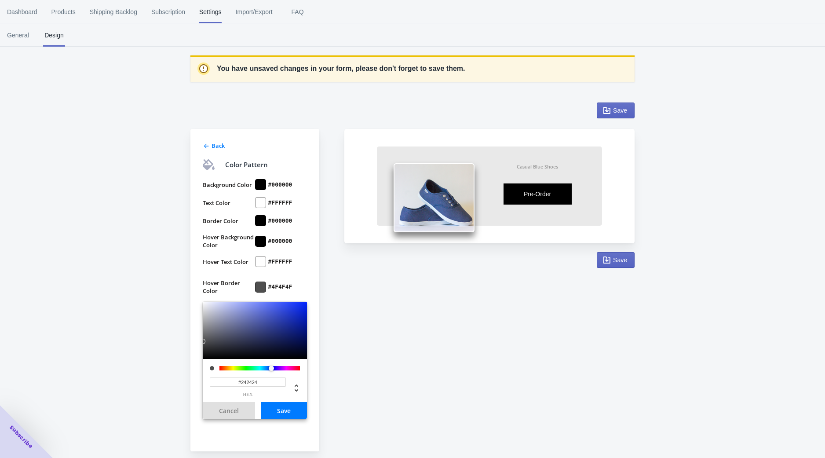
type input "#000000"
drag, startPoint x: 212, startPoint y: 332, endPoint x: 157, endPoint y: 379, distance: 72.7
click at [151, 380] on div "You have unsaved changes in your form, please don't forget to save them. Back C…" at bounding box center [412, 243] width 825 height 440
click at [298, 409] on button "Save" at bounding box center [284, 410] width 46 height 17
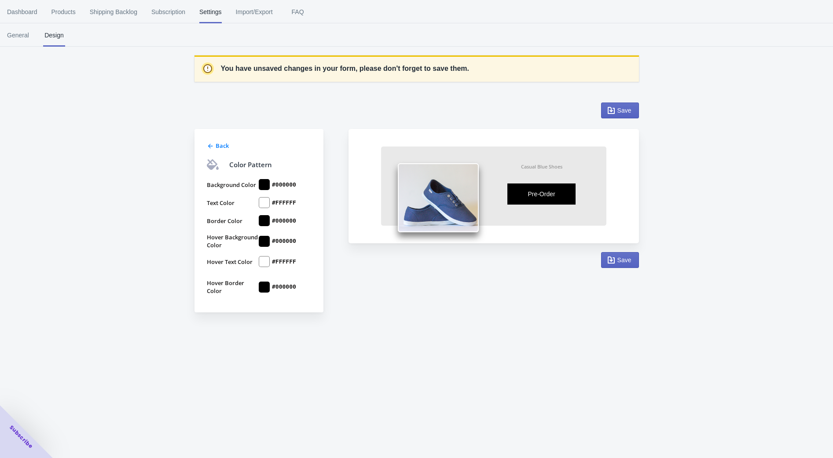
click at [221, 147] on span "Back" at bounding box center [222, 146] width 13 height 8
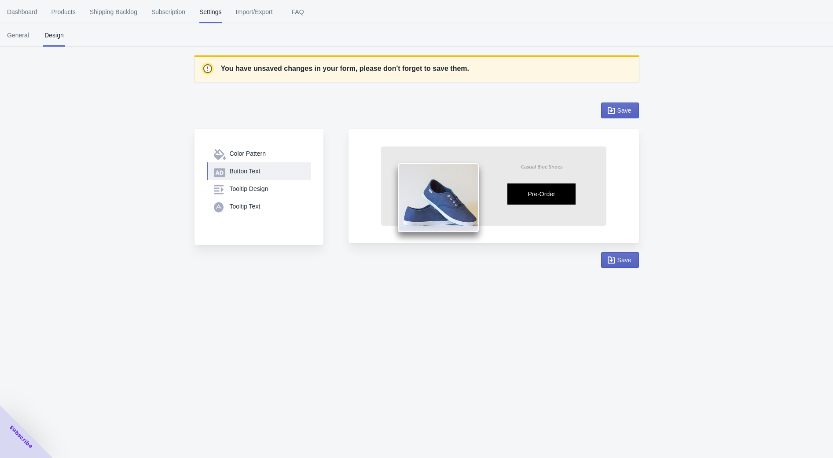
click at [242, 172] on div "Button Text" at bounding box center [267, 171] width 74 height 9
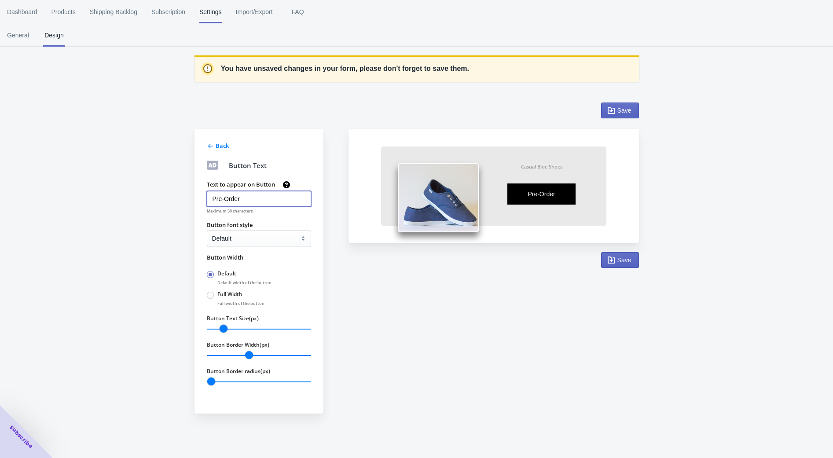
click at [241, 196] on input "Pre-Order" at bounding box center [259, 199] width 104 height 16
type input "DROPS [DATE]"
click at [625, 257] on span "Save" at bounding box center [624, 260] width 14 height 7
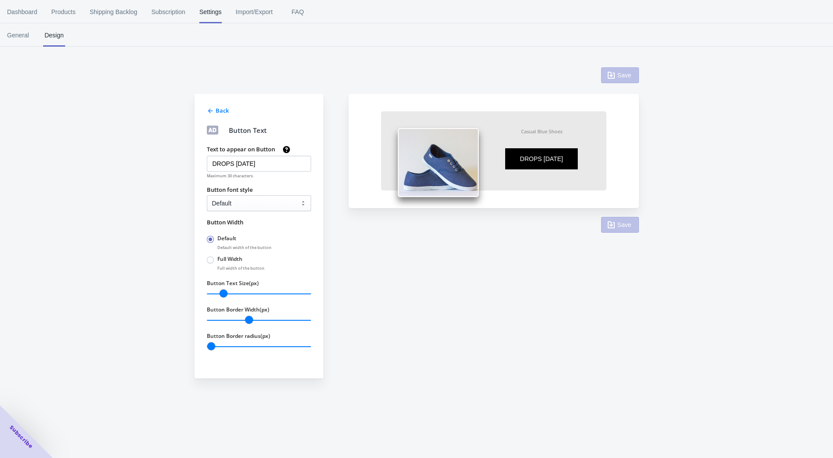
click at [217, 111] on span "Back" at bounding box center [222, 110] width 13 height 8
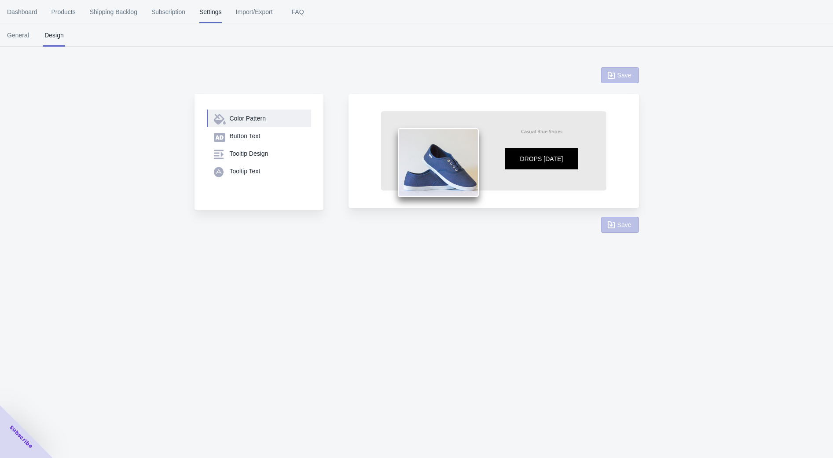
click at [248, 120] on div "Color Pattern" at bounding box center [267, 118] width 74 height 9
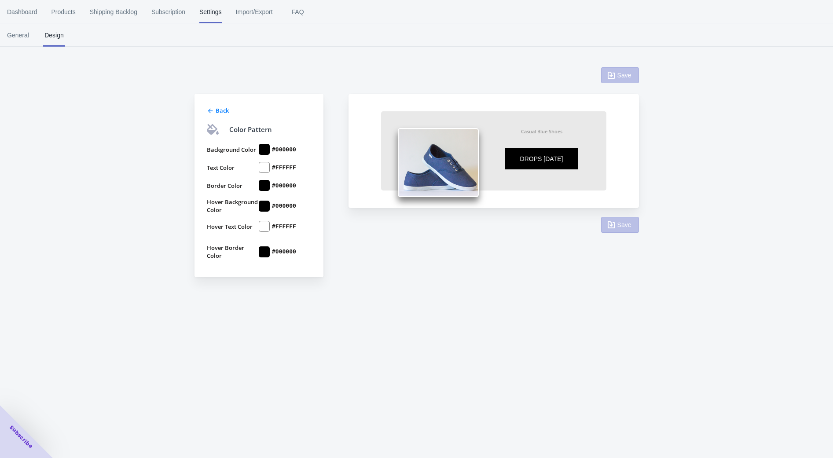
click at [618, 227] on div "Save" at bounding box center [620, 225] width 38 height 16
click at [220, 111] on span "Back" at bounding box center [222, 110] width 13 height 8
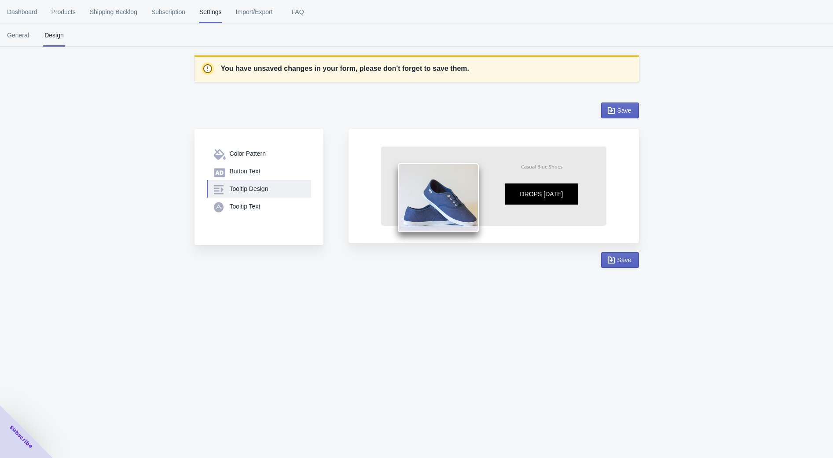
click at [245, 187] on div "Tooltip Design" at bounding box center [267, 188] width 74 height 9
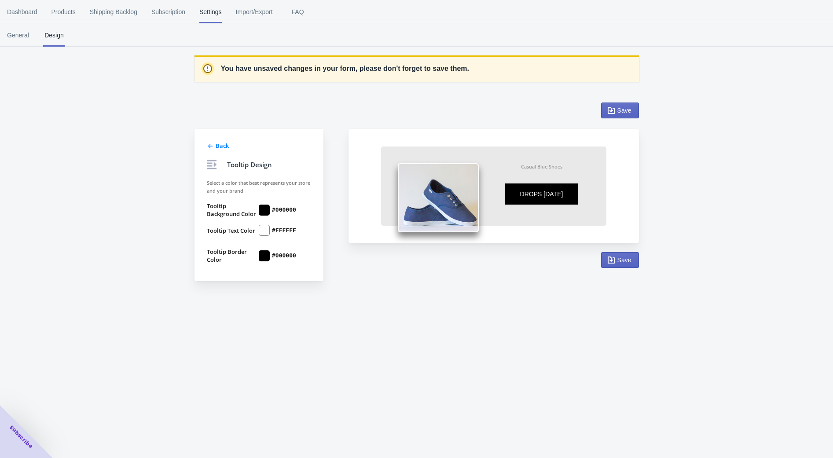
click at [208, 142] on div at bounding box center [210, 145] width 7 height 9
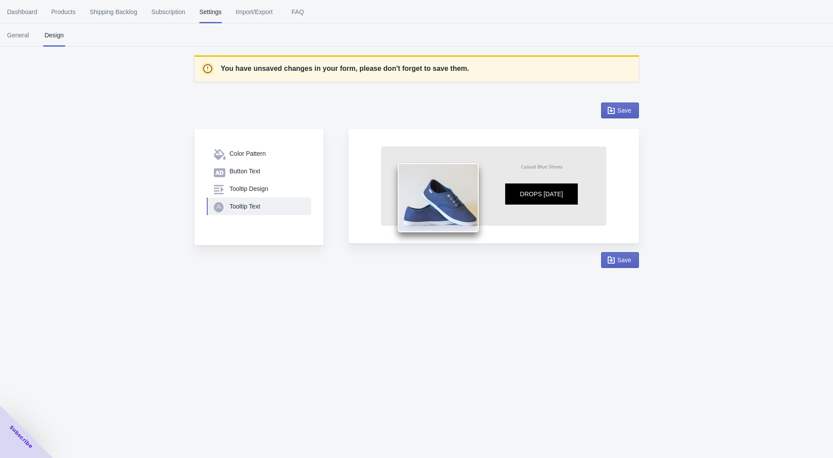
click at [226, 209] on div "Tooltip Text" at bounding box center [259, 206] width 90 height 9
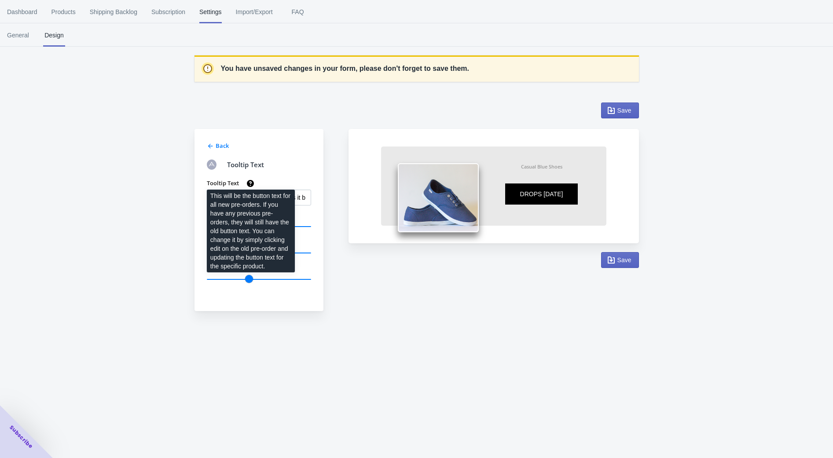
click at [247, 195] on div "This will be the button text for all new pre-orders. If you have any previous p…" at bounding box center [251, 234] width 102 height 92
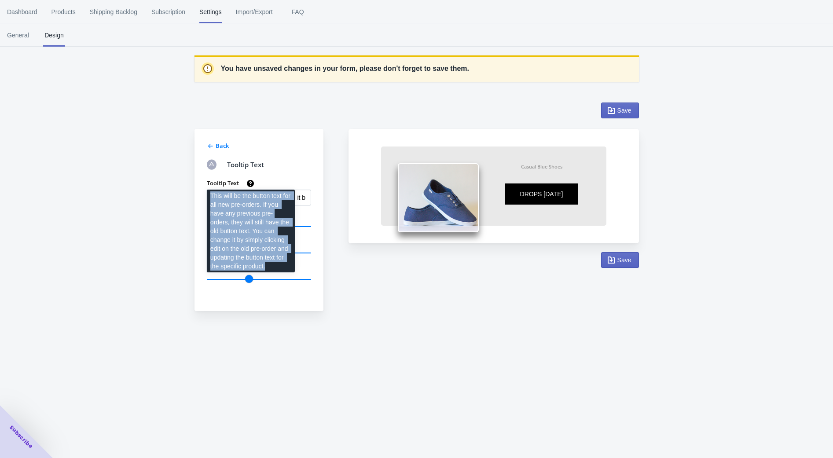
click at [247, 195] on div "This will be the button text for all new pre-orders. If you have any previous p…" at bounding box center [251, 234] width 102 height 92
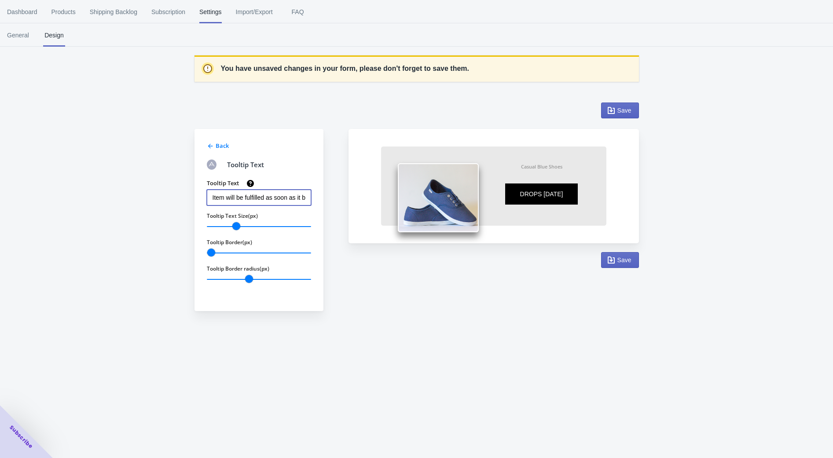
click at [297, 197] on input "Item will be fulfilled as soon as it becomes available" at bounding box center [259, 198] width 104 height 16
click at [614, 260] on icon "button" at bounding box center [611, 260] width 9 height 9
click at [219, 145] on span "Back" at bounding box center [222, 146] width 13 height 8
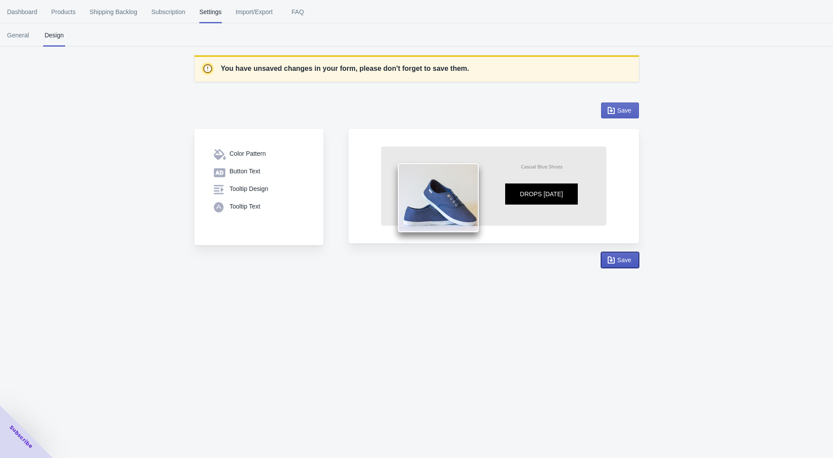
click at [626, 257] on span "Save" at bounding box center [624, 260] width 14 height 7
click at [622, 112] on span "Save" at bounding box center [624, 110] width 14 height 7
click at [247, 207] on div "Tooltip Text" at bounding box center [267, 206] width 74 height 9
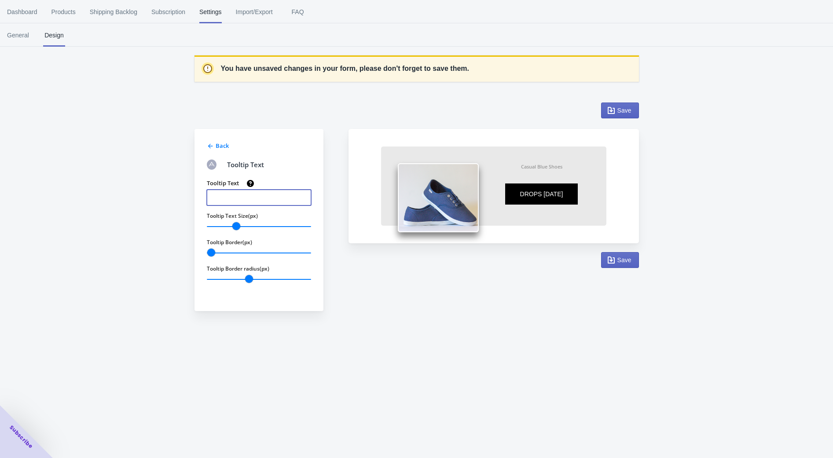
click at [244, 198] on input "Tooltip Text" at bounding box center [259, 198] width 104 height 16
type input "COMMING SOON"
click at [617, 264] on span "Save" at bounding box center [620, 260] width 23 height 9
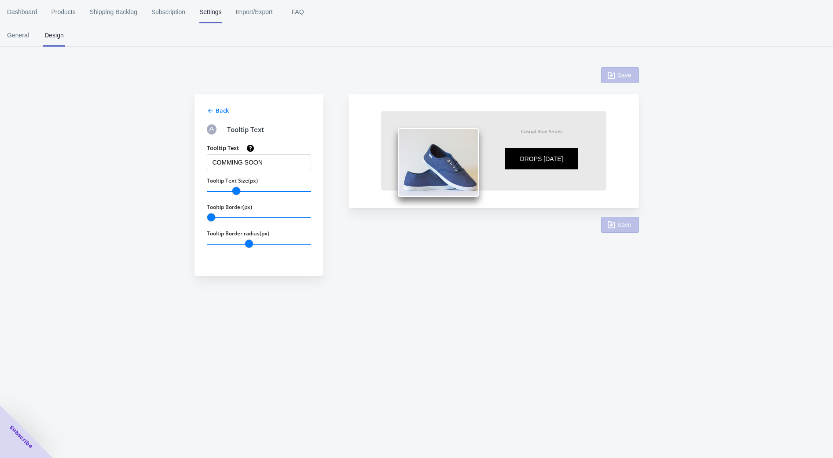
click at [218, 112] on span "Back" at bounding box center [222, 110] width 13 height 8
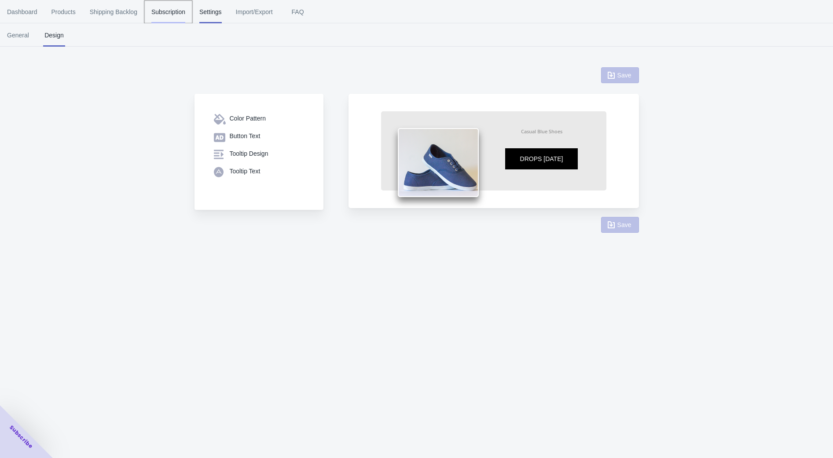
click at [173, 12] on span "Subscription" at bounding box center [168, 11] width 34 height 23
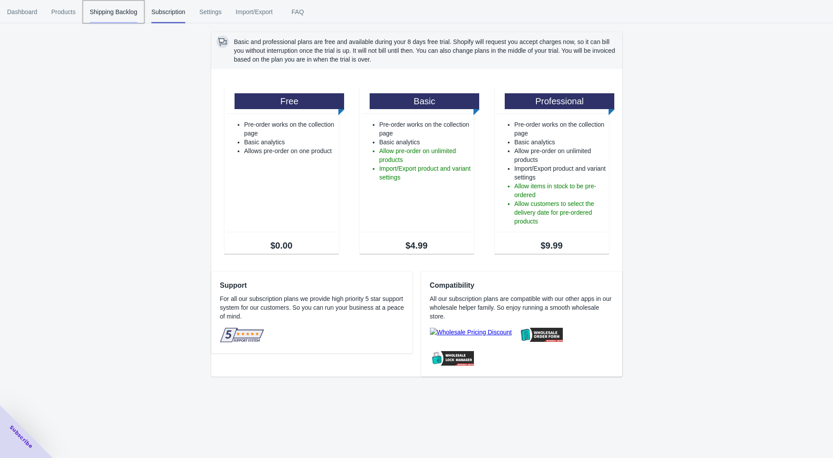
click at [120, 7] on span "Shipping Backlog" at bounding box center [114, 11] width 48 height 23
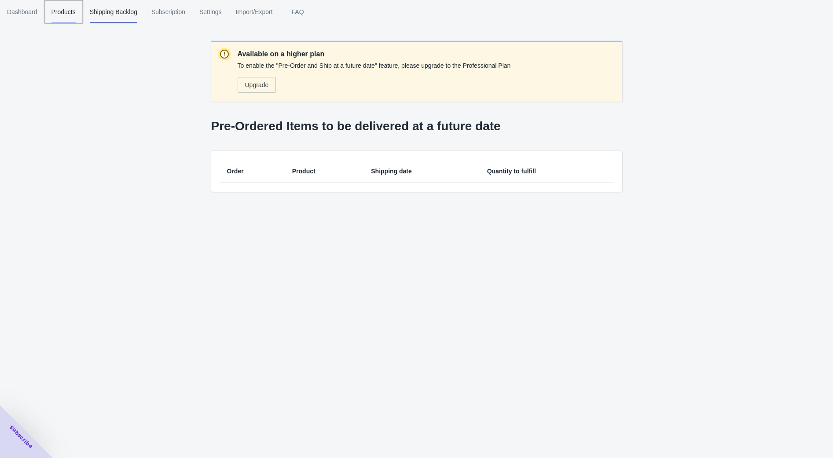
click at [66, 10] on span "Products" at bounding box center [63, 11] width 24 height 23
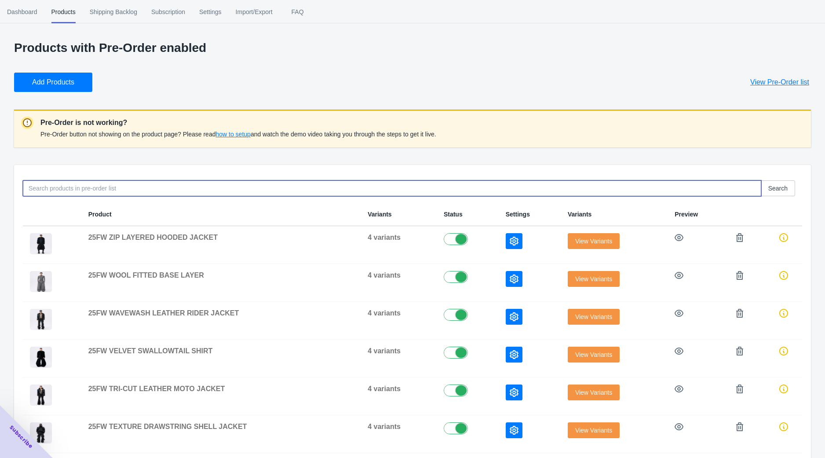
click at [652, 187] on input at bounding box center [392, 188] width 739 height 16
paste input "25FW STUDDED TWISTED DENIM TROUSERS"
type input "25FW STUDDED TWISTED DENIM TROUSERS"
click at [776, 188] on span "Search" at bounding box center [778, 188] width 19 height 7
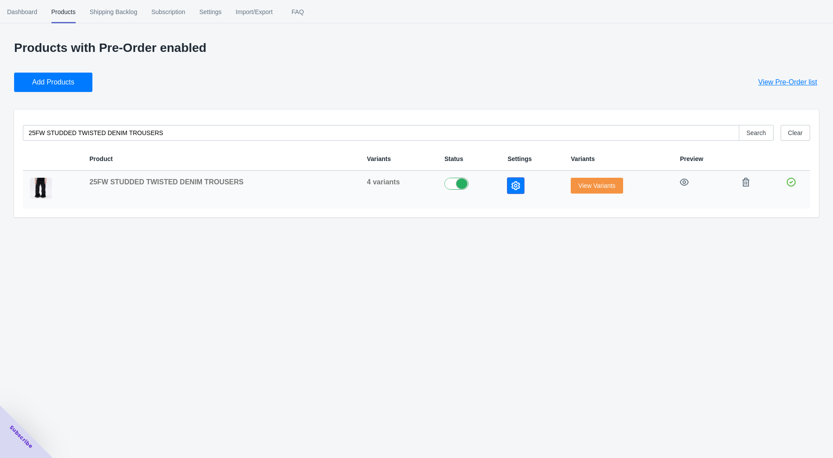
click at [511, 185] on icon "button" at bounding box center [515, 185] width 9 height 9
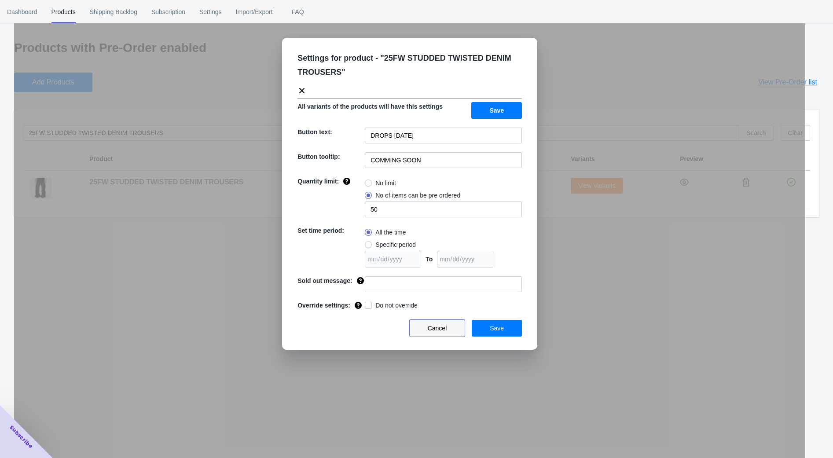
click at [442, 334] on button "Cancel" at bounding box center [437, 328] width 55 height 17
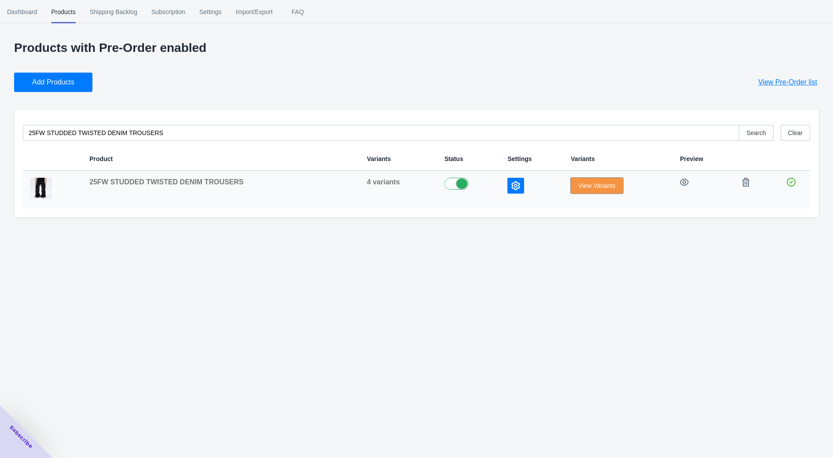
click at [596, 190] on button "View Variants" at bounding box center [597, 186] width 52 height 16
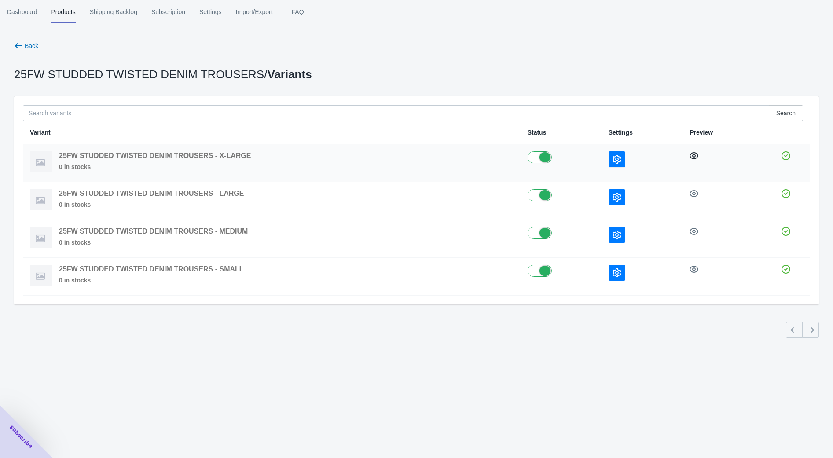
click at [693, 154] on icon "button" at bounding box center [694, 155] width 9 height 9
click at [690, 158] on icon "button" at bounding box center [694, 155] width 9 height 7
click at [300, 15] on span "FAQ" at bounding box center [298, 11] width 22 height 23
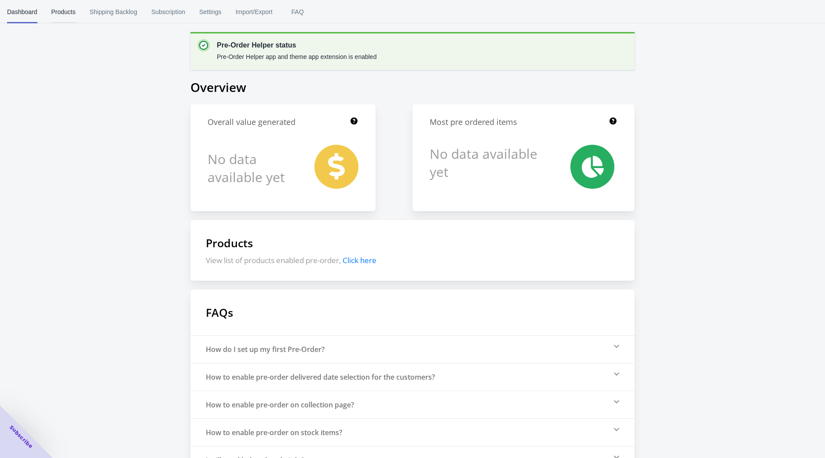
click at [61, 17] on span "Products" at bounding box center [63, 11] width 24 height 23
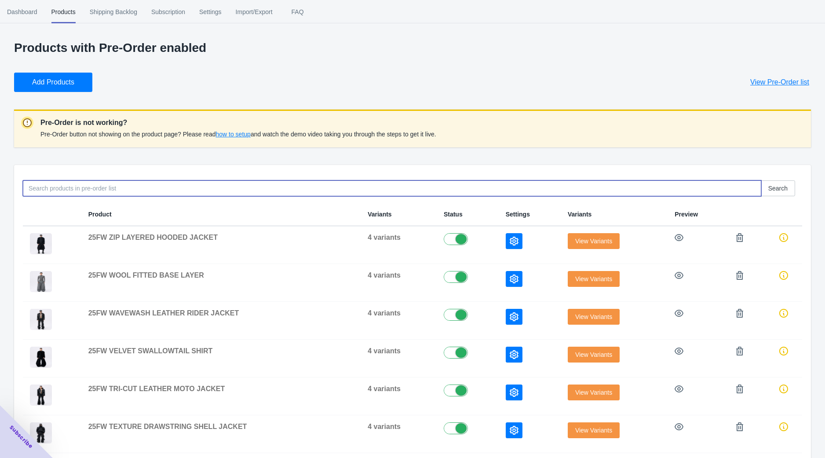
click at [164, 187] on input at bounding box center [392, 188] width 739 height 16
paste input "25FW STUDDED TWISTED DENIM TROUSERS"
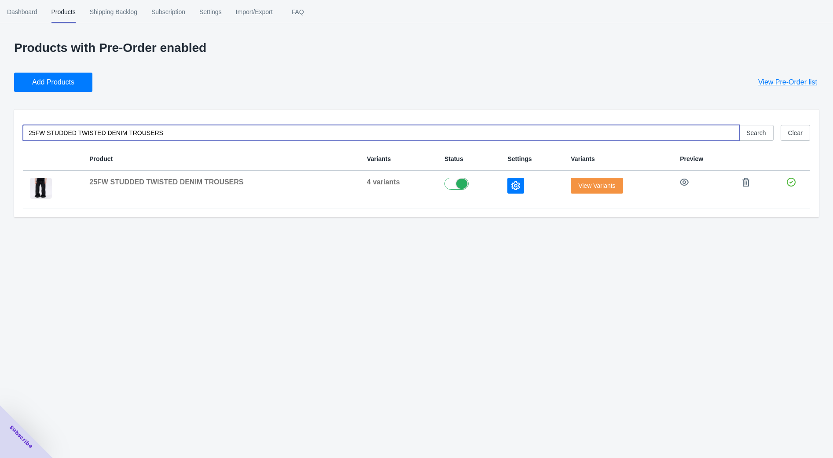
type input "25FW STUDDED TWISTED DENIM TROUSERS"
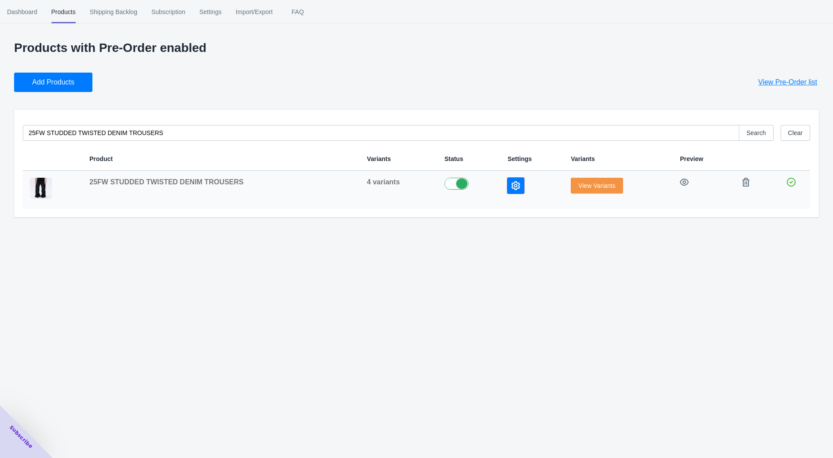
click at [511, 187] on icon "button" at bounding box center [515, 185] width 9 height 9
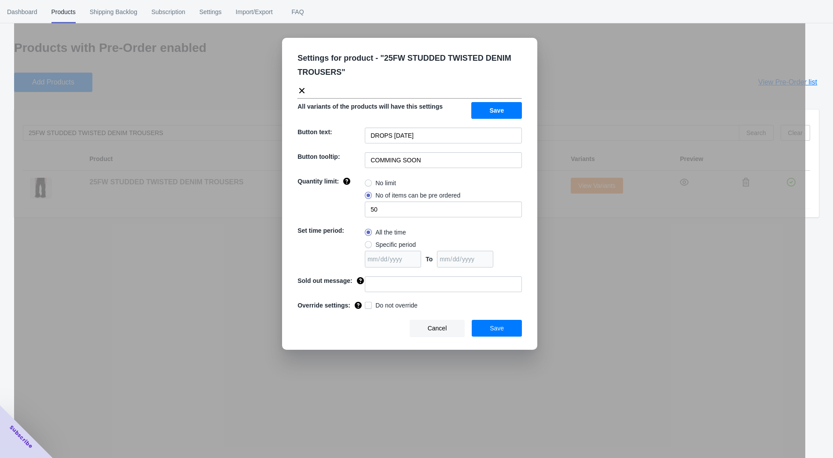
click at [368, 247] on span at bounding box center [368, 244] width 7 height 7
click at [367, 243] on input "Specific period" at bounding box center [367, 242] width 0 height 0
radio input "true"
click at [367, 234] on span at bounding box center [368, 232] width 7 height 7
click at [367, 231] on input "All the time" at bounding box center [367, 230] width 0 height 0
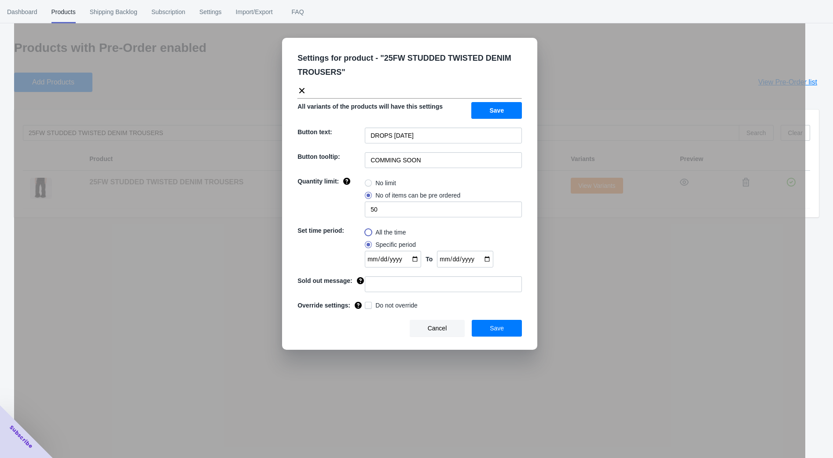
radio input "true"
click at [389, 212] on input "50" at bounding box center [443, 210] width 157 height 16
click at [368, 184] on span at bounding box center [368, 183] width 7 height 7
click at [367, 181] on input "No limit" at bounding box center [367, 181] width 0 height 0
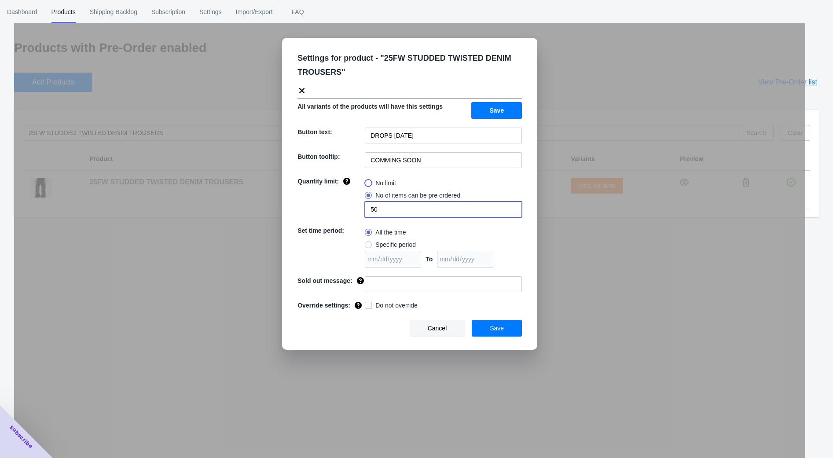
radio input "true"
click at [371, 195] on span at bounding box center [368, 195] width 7 height 7
click at [367, 194] on input "No of items can be pre ordered" at bounding box center [367, 193] width 0 height 0
radio input "true"
click at [387, 210] on input "1" at bounding box center [443, 210] width 157 height 16
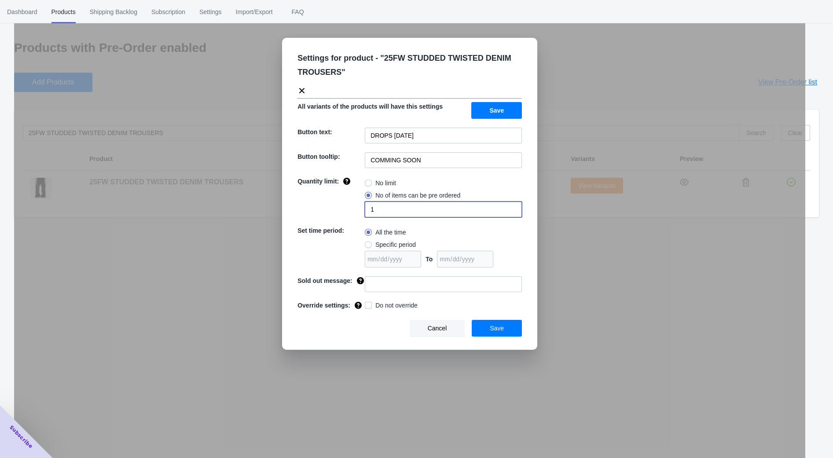
click at [387, 210] on input "1" at bounding box center [443, 210] width 157 height 16
type input "0"
radio input "true"
click at [393, 279] on input at bounding box center [443, 284] width 157 height 16
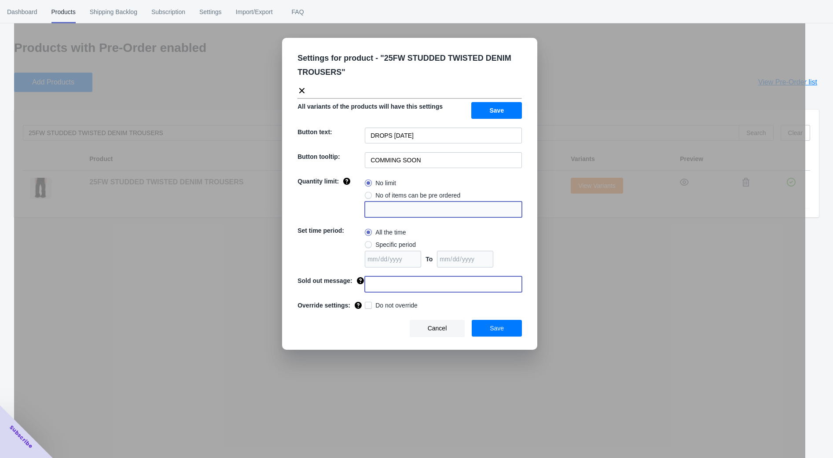
paste input "AVAILABLE [DATE]"
type input "AVAILABLE [DATE]"
click at [503, 330] on span "Save" at bounding box center [497, 328] width 14 height 7
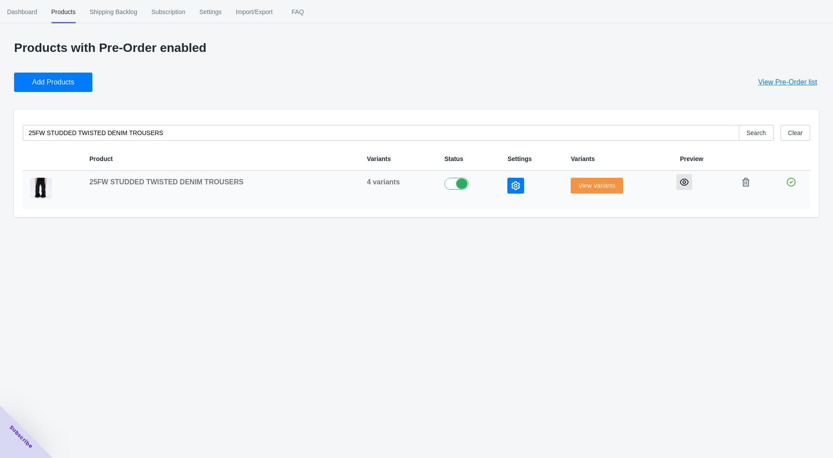
click at [683, 186] on icon "button" at bounding box center [684, 182] width 9 height 9
